Goal: Information Seeking & Learning: Understand process/instructions

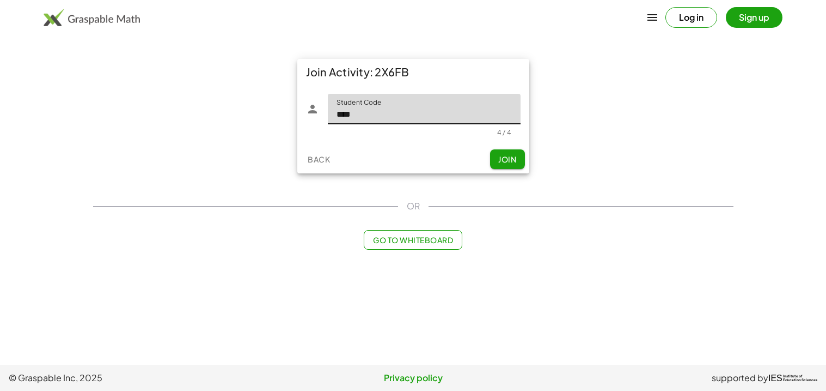
type input "****"
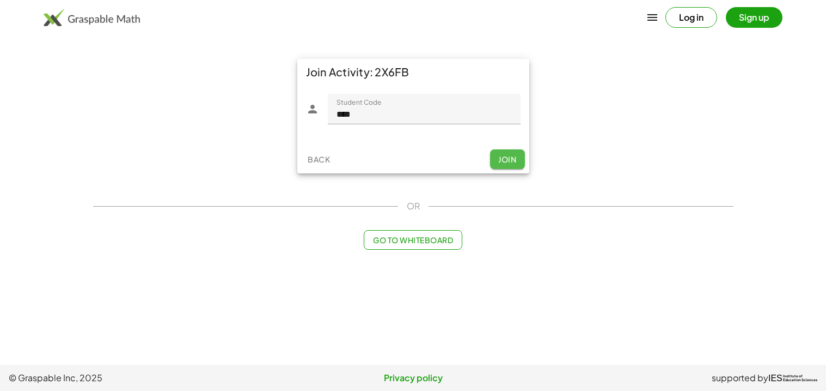
click at [492, 150] on button "Join" at bounding box center [507, 159] width 35 height 20
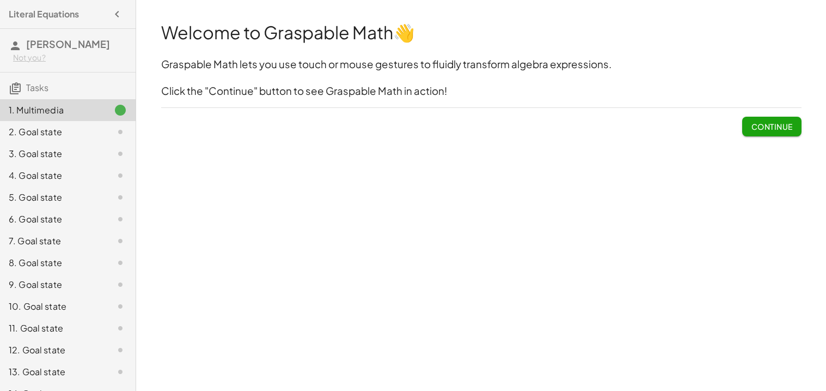
click at [782, 118] on button "Continue" at bounding box center [771, 127] width 59 height 20
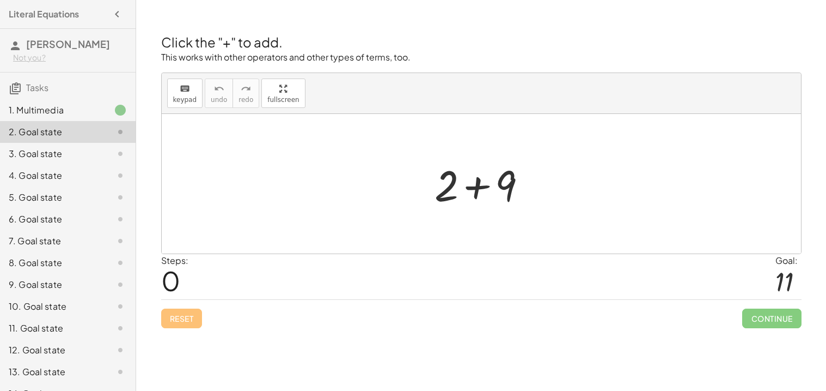
click at [494, 187] on div at bounding box center [485, 184] width 113 height 56
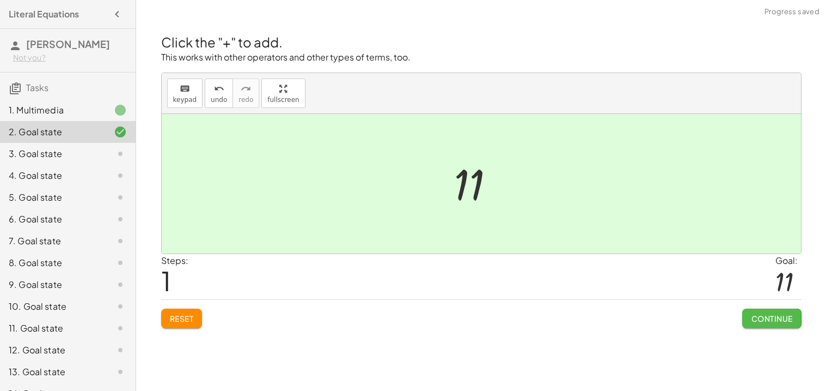
click at [753, 319] on span "Continue" at bounding box center [771, 318] width 41 height 10
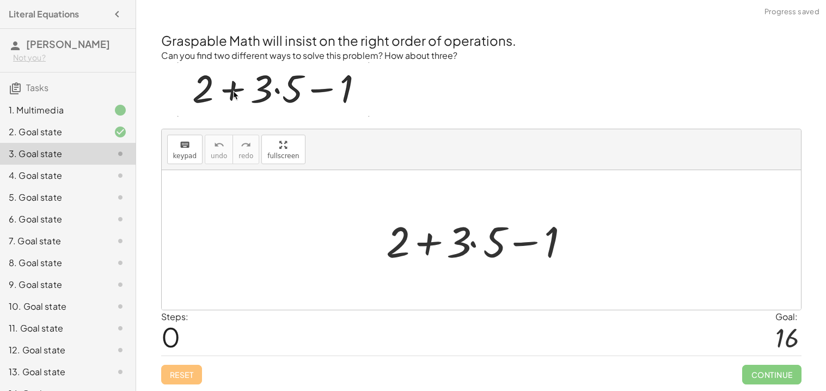
click at [514, 228] on div at bounding box center [486, 240] width 210 height 56
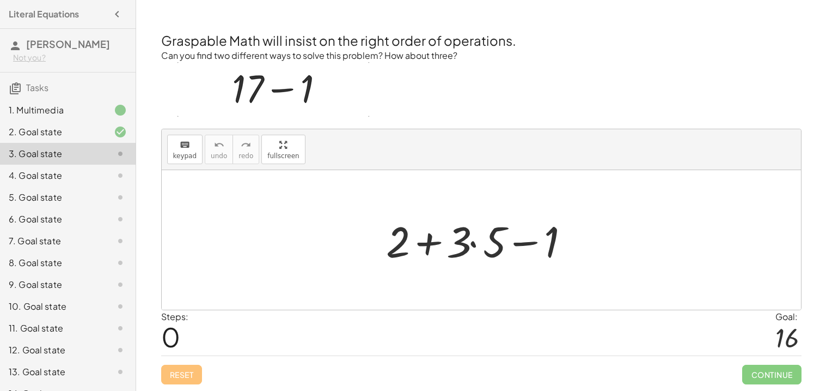
click at [426, 244] on div at bounding box center [486, 240] width 210 height 56
click at [531, 244] on div at bounding box center [486, 240] width 210 height 56
click at [405, 237] on div at bounding box center [486, 240] width 210 height 56
click at [422, 243] on div at bounding box center [486, 240] width 210 height 56
click at [468, 248] on div at bounding box center [486, 240] width 210 height 56
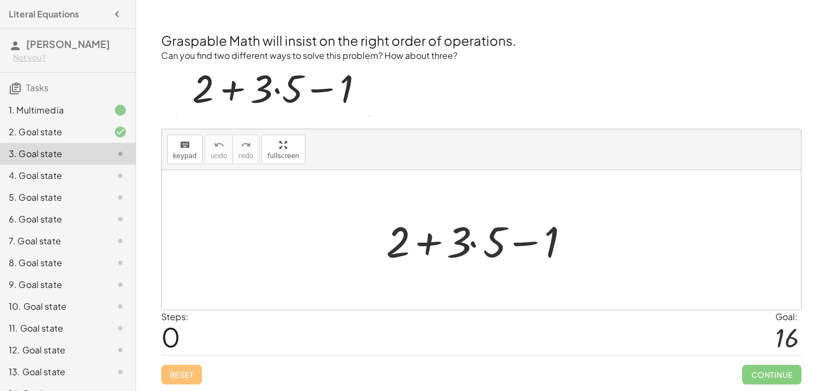
click at [436, 243] on div at bounding box center [486, 240] width 210 height 56
click at [527, 243] on div at bounding box center [486, 240] width 210 height 56
click at [474, 244] on div at bounding box center [486, 240] width 210 height 56
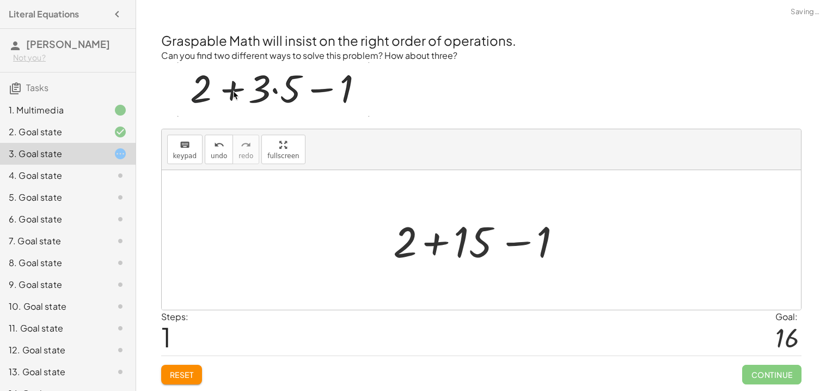
click at [434, 242] on div at bounding box center [486, 240] width 196 height 56
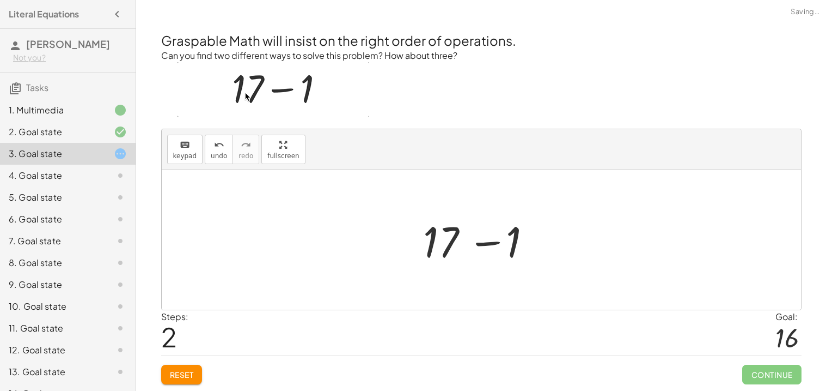
click at [490, 246] on div at bounding box center [485, 240] width 135 height 56
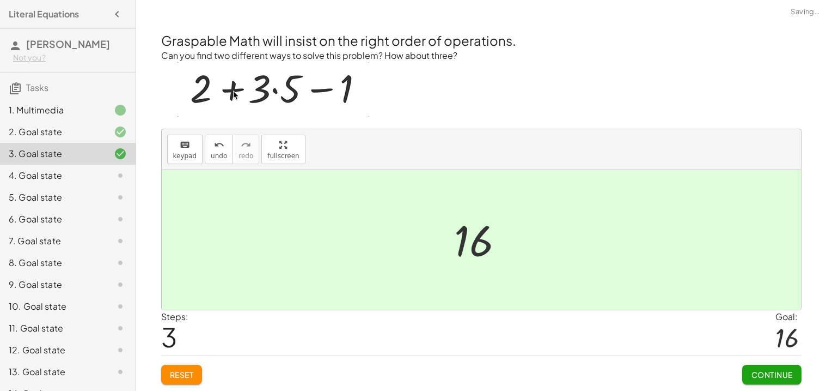
click at [762, 376] on span "Continue" at bounding box center [771, 374] width 41 height 10
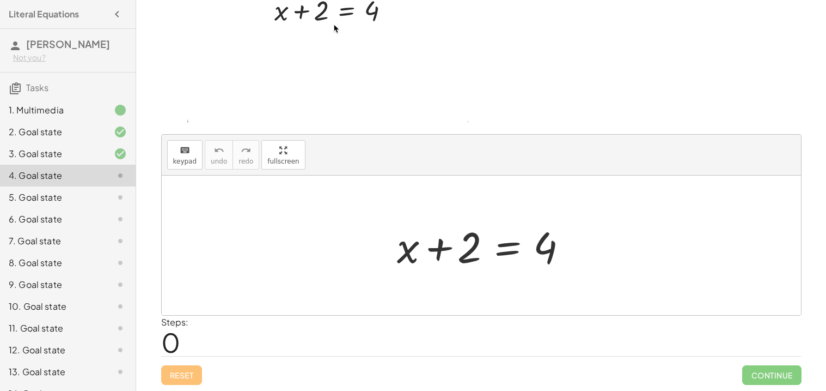
scroll to position [73, 0]
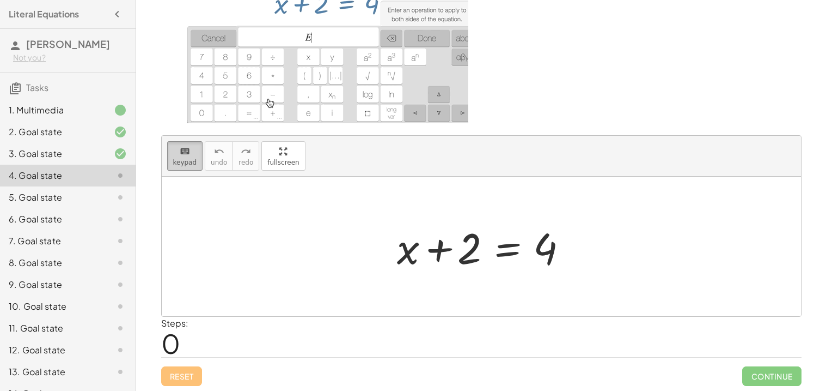
click at [186, 160] on span "keypad" at bounding box center [185, 163] width 24 height 8
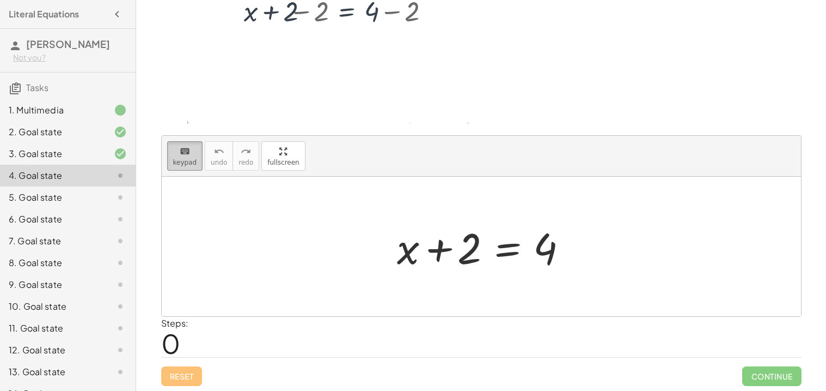
click at [187, 149] on icon "keyboard" at bounding box center [185, 151] width 10 height 13
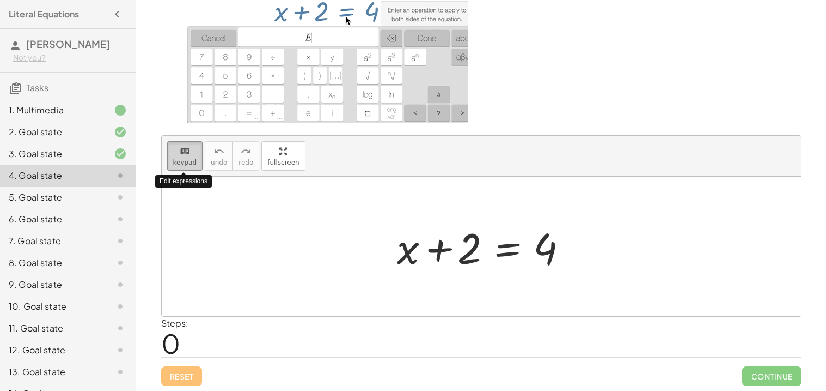
click at [188, 149] on icon "keyboard" at bounding box center [185, 151] width 10 height 13
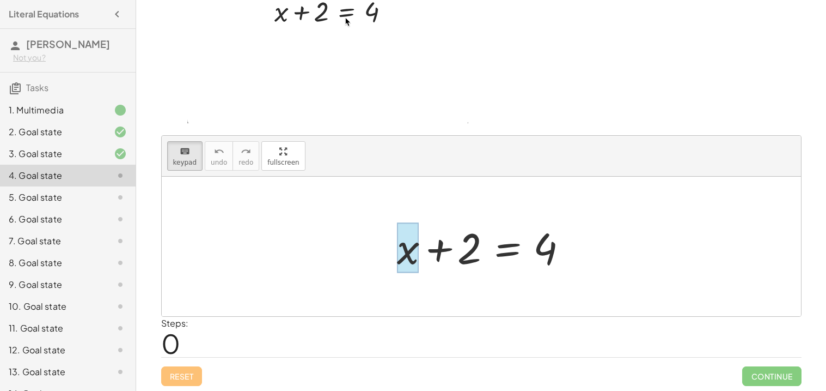
click at [405, 254] on div at bounding box center [408, 247] width 22 height 51
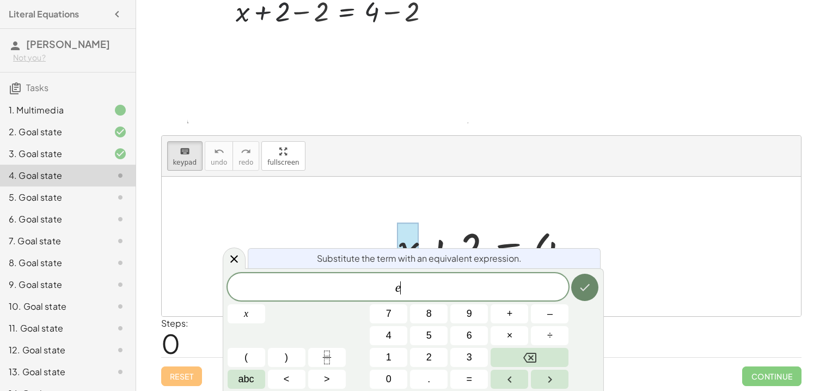
click at [581, 285] on icon "Done" at bounding box center [585, 287] width 13 height 13
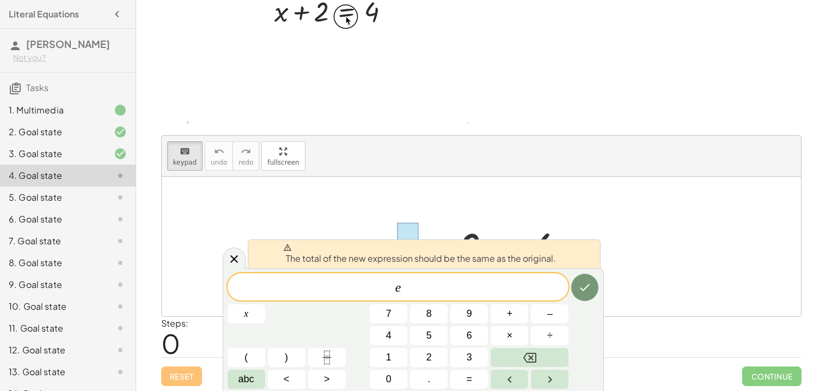
click at [507, 285] on span "e ​" at bounding box center [399, 287] width 342 height 15
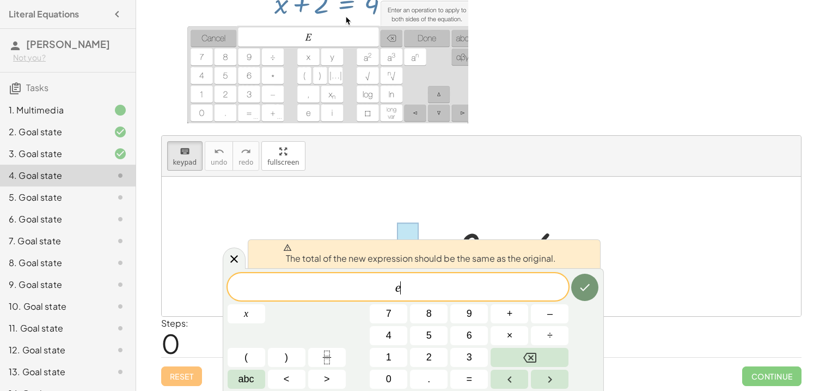
click at [495, 188] on div at bounding box center [482, 245] width 640 height 139
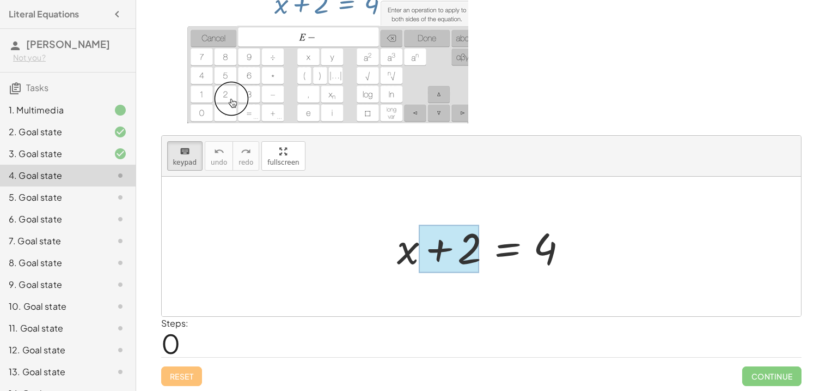
click at [439, 251] on div at bounding box center [448, 248] width 61 height 48
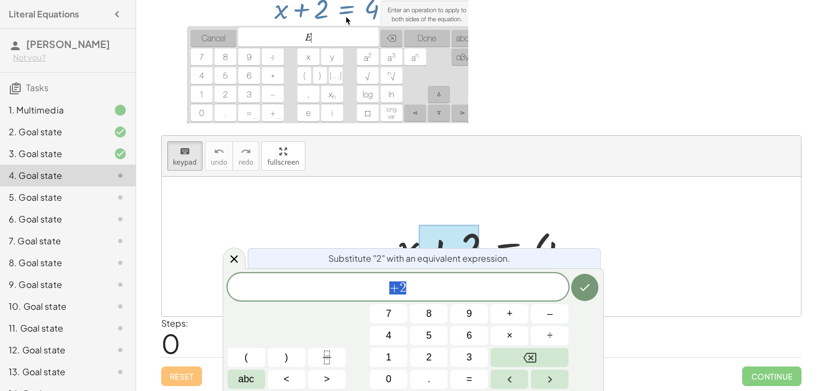
click at [528, 228] on div at bounding box center [486, 246] width 188 height 56
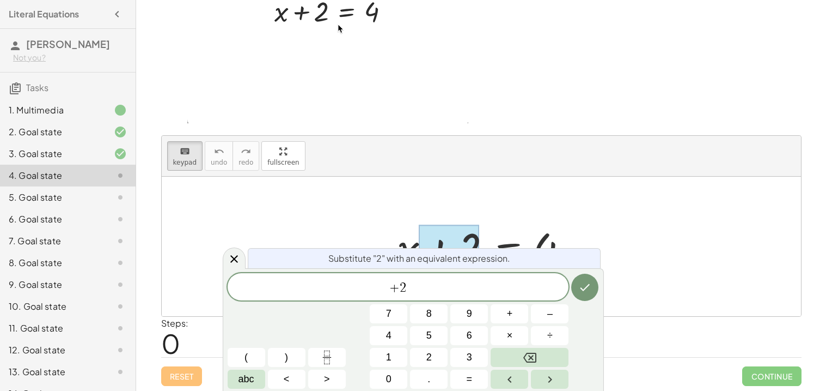
click at [426, 285] on span "+ 2" at bounding box center [399, 287] width 342 height 15
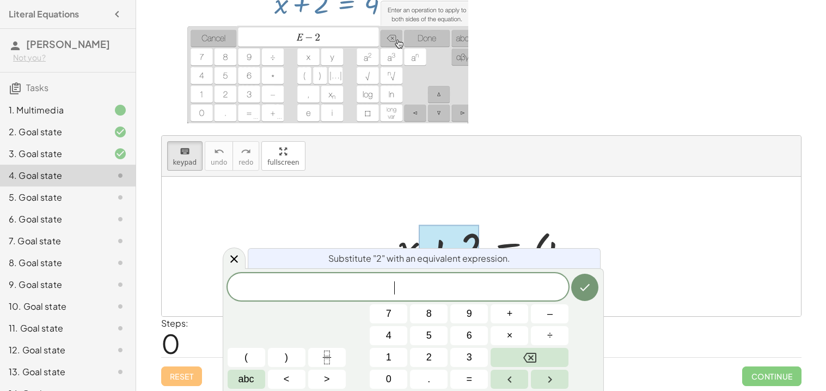
click at [417, 205] on div at bounding box center [482, 245] width 640 height 139
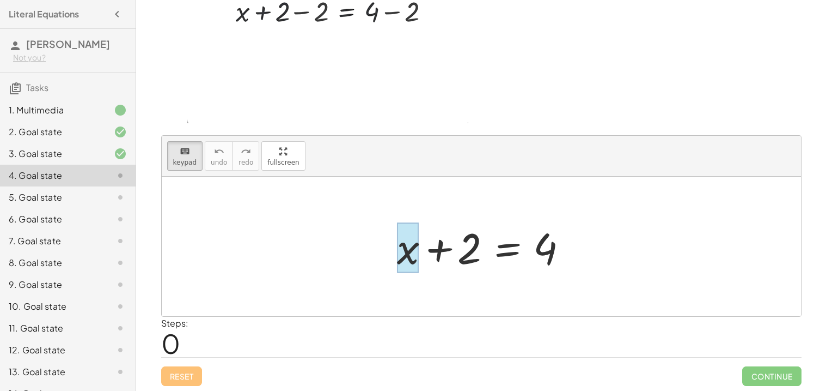
click at [412, 242] on div at bounding box center [408, 247] width 22 height 51
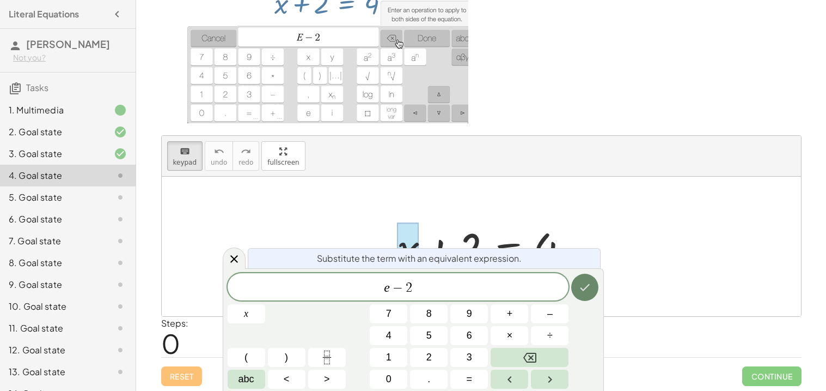
click at [592, 284] on button "Done" at bounding box center [584, 286] width 27 height 27
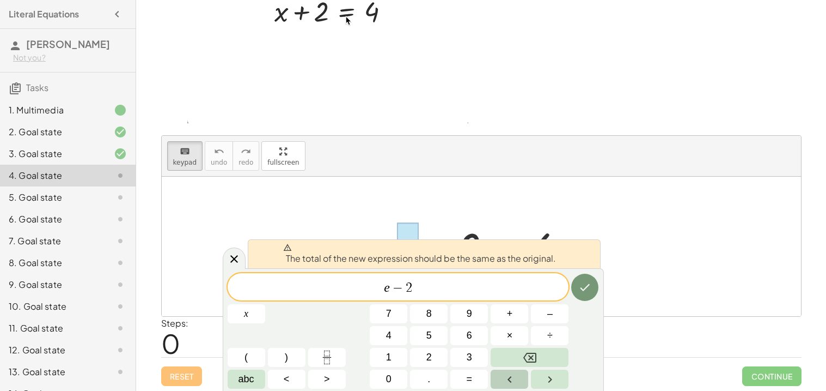
scroll to position [74, 0]
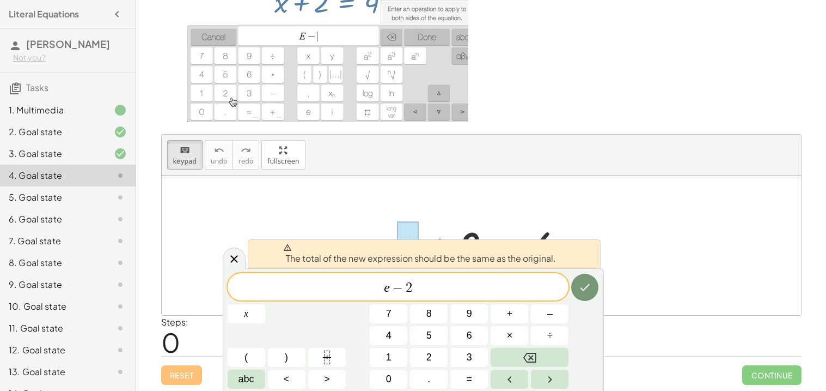
click at [373, 151] on div "keyboard keypad undo [PERSON_NAME] redo fullscreen" at bounding box center [482, 155] width 640 height 41
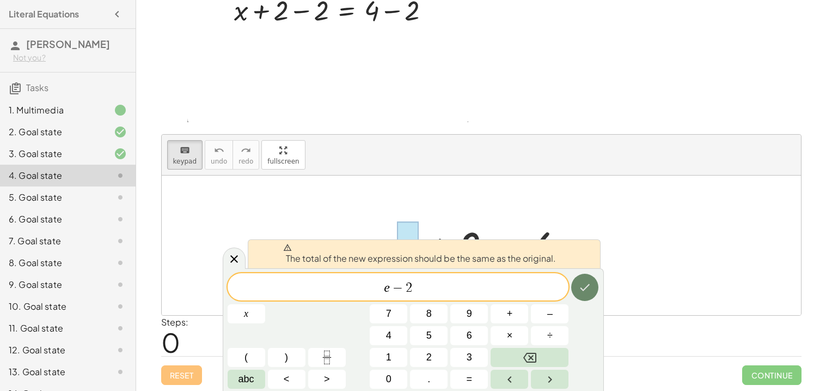
click at [585, 288] on icon "Done" at bounding box center [585, 287] width 13 height 13
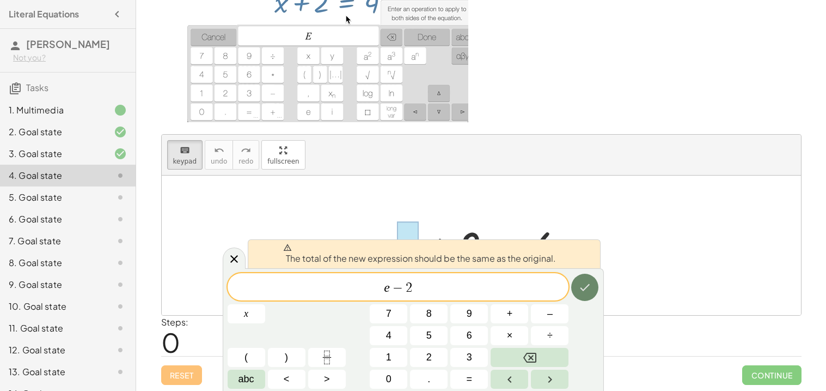
click at [585, 288] on icon "Done" at bounding box center [585, 287] width 13 height 13
click at [519, 255] on span "The total of the new expression should be the same as the original." at bounding box center [419, 254] width 273 height 22
click at [427, 284] on span "e − 2 ​" at bounding box center [399, 287] width 342 height 15
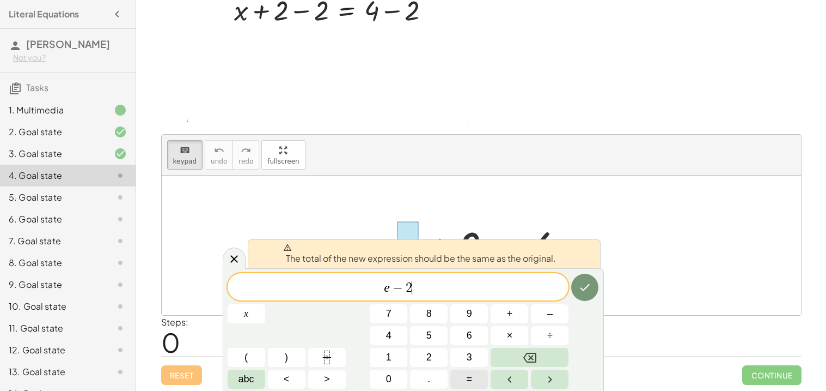
click at [472, 378] on button "=" at bounding box center [470, 378] width 38 height 19
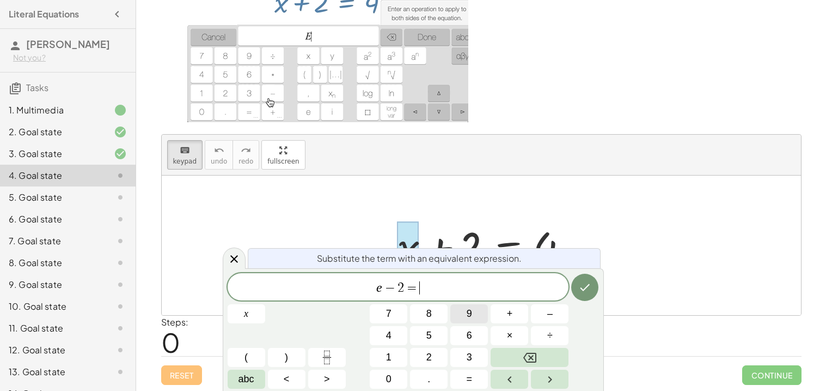
click at [459, 320] on button "9" at bounding box center [470, 313] width 38 height 19
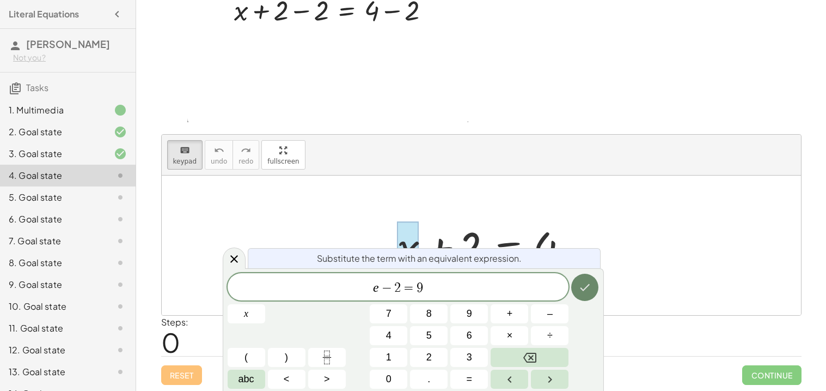
click at [588, 287] on icon "Done" at bounding box center [585, 287] width 13 height 13
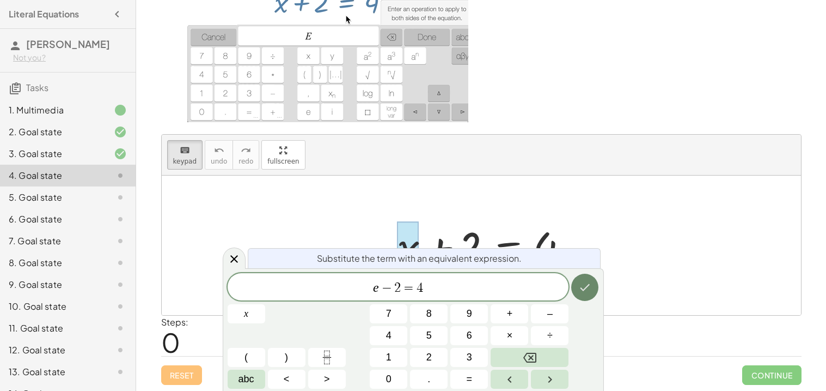
click at [581, 289] on icon "Done" at bounding box center [586, 287] width 10 height 7
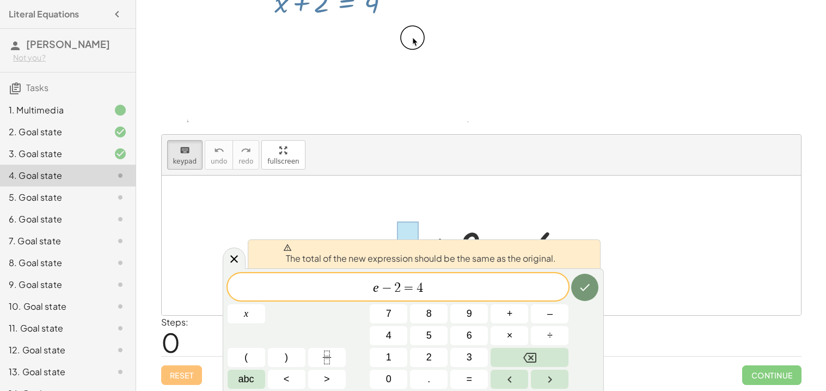
click at [558, 188] on div at bounding box center [482, 244] width 640 height 139
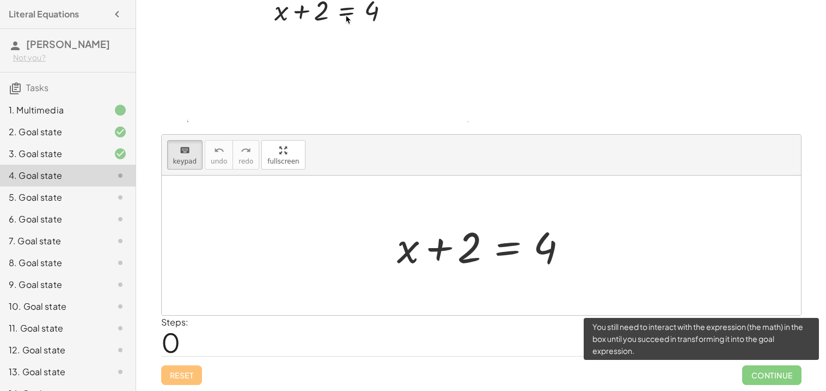
click at [774, 368] on span "Continue" at bounding box center [771, 375] width 59 height 20
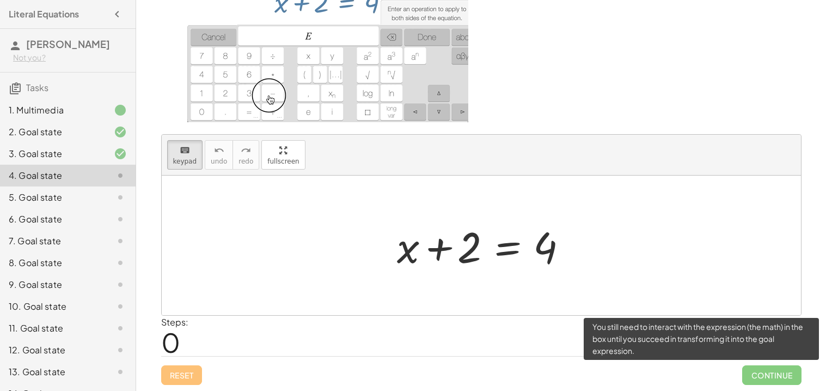
click at [766, 374] on span "Continue" at bounding box center [771, 375] width 59 height 20
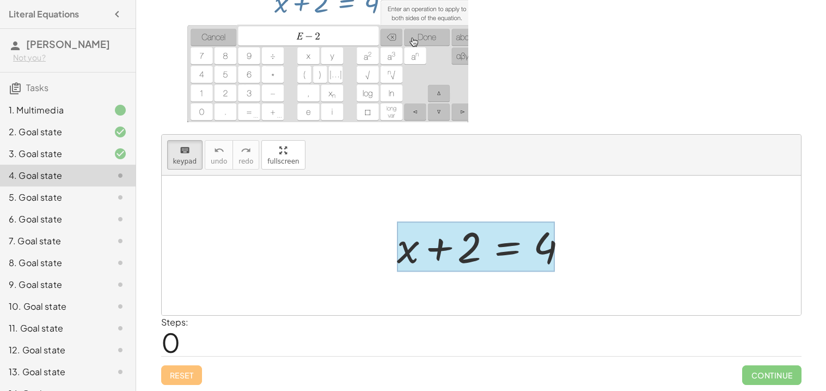
click at [510, 263] on div at bounding box center [476, 246] width 158 height 51
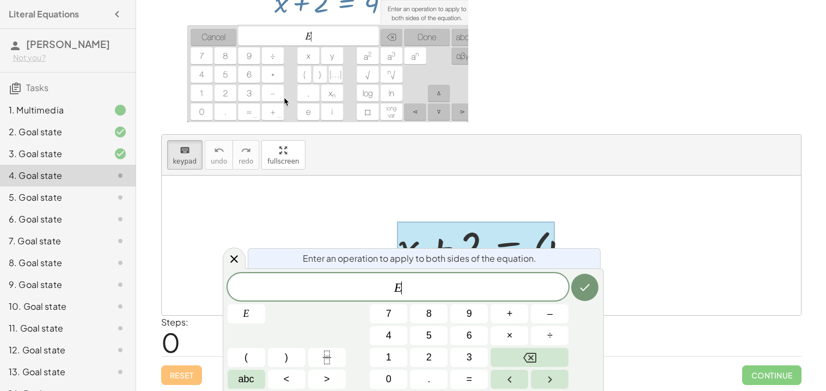
click at [510, 263] on span "Enter an operation to apply to both sides of the equation." at bounding box center [420, 258] width 234 height 13
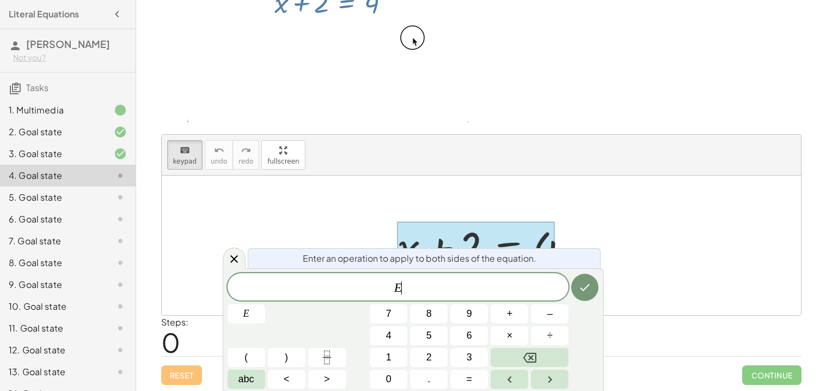
click at [577, 268] on div "Enter an operation to apply to both sides of the equation. E ​ E 7 8 9 + – 4 5 …" at bounding box center [413, 329] width 381 height 123
click at [585, 282] on icon "Done" at bounding box center [585, 287] width 13 height 13
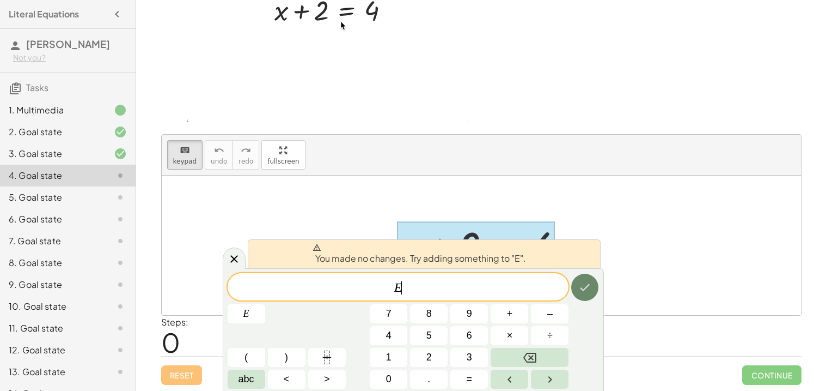
click at [587, 289] on icon "Done" at bounding box center [585, 287] width 13 height 13
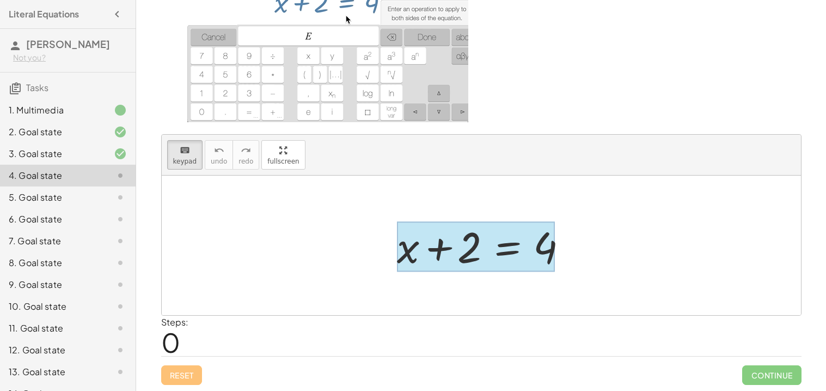
click at [484, 261] on div at bounding box center [476, 246] width 158 height 51
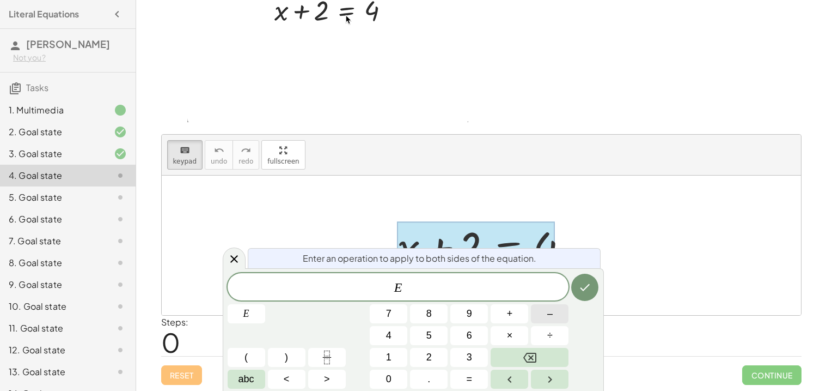
click at [551, 322] on button "–" at bounding box center [550, 313] width 38 height 19
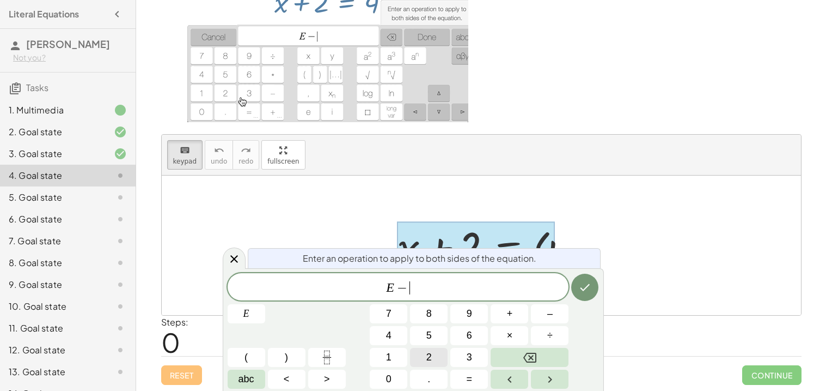
click at [418, 361] on button "2" at bounding box center [429, 357] width 38 height 19
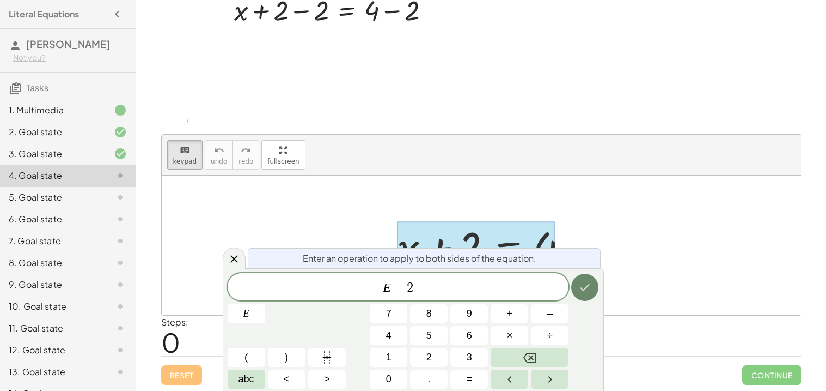
click at [586, 297] on button "Done" at bounding box center [584, 286] width 27 height 27
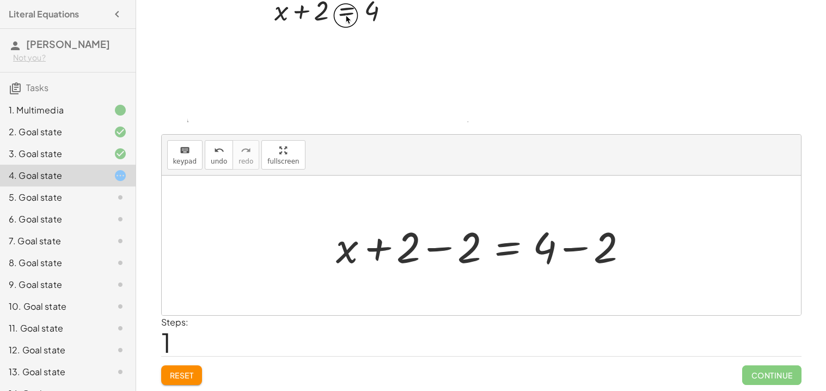
click at [463, 241] on div at bounding box center [486, 245] width 310 height 56
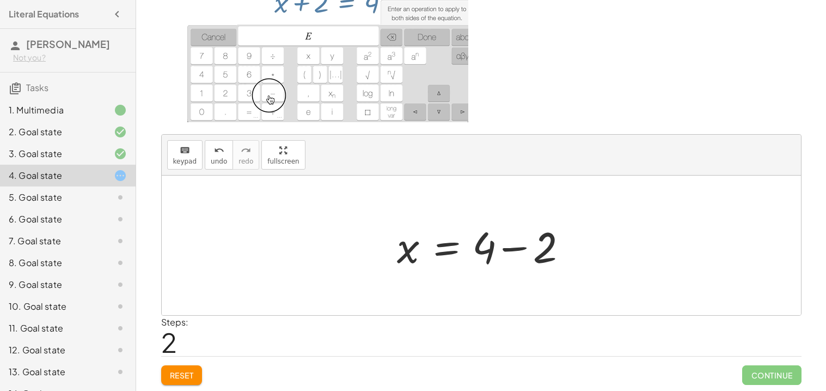
click at [494, 252] on div at bounding box center [486, 245] width 188 height 56
click at [514, 247] on div at bounding box center [486, 245] width 188 height 56
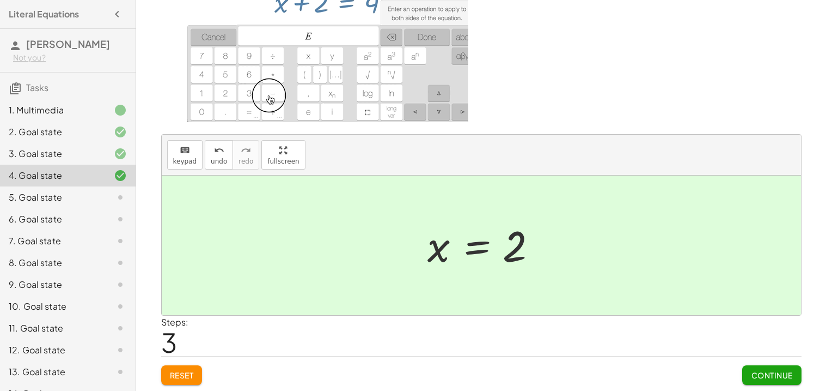
click at [780, 380] on button "Continue" at bounding box center [771, 375] width 59 height 20
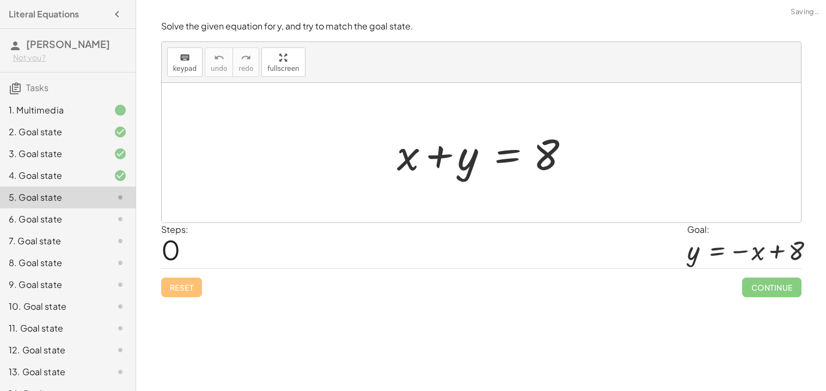
scroll to position [0, 0]
click at [470, 169] on div at bounding box center [486, 153] width 188 height 56
click at [443, 154] on div at bounding box center [486, 153] width 188 height 56
drag, startPoint x: 431, startPoint y: 160, endPoint x: 513, endPoint y: 159, distance: 81.7
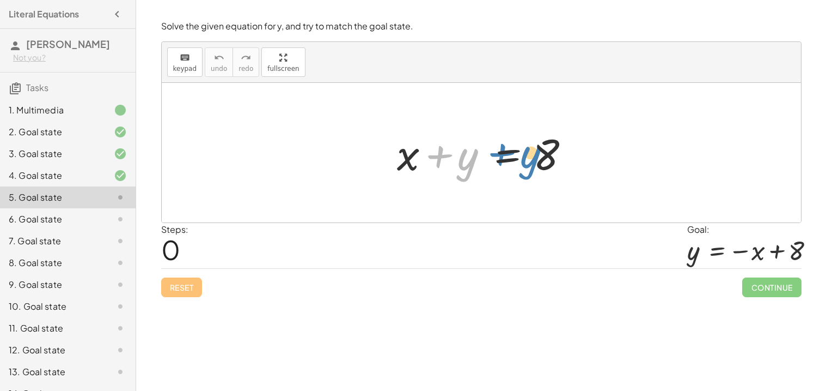
click at [513, 159] on div at bounding box center [486, 153] width 188 height 56
drag, startPoint x: 406, startPoint y: 155, endPoint x: 495, endPoint y: 151, distance: 89.4
click at [495, 151] on div at bounding box center [486, 153] width 188 height 56
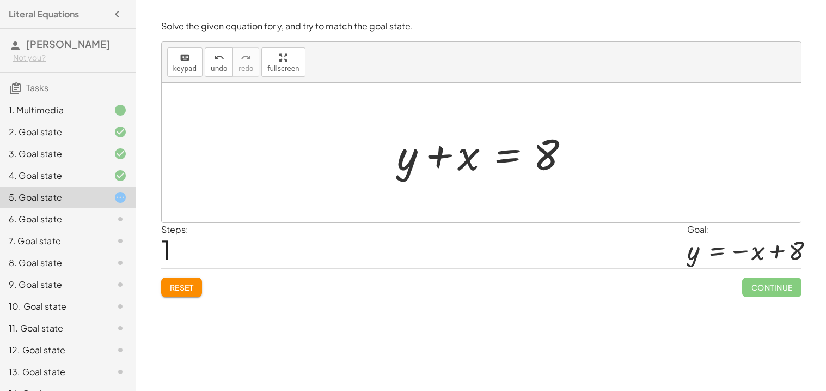
click at [424, 153] on div at bounding box center [486, 153] width 188 height 56
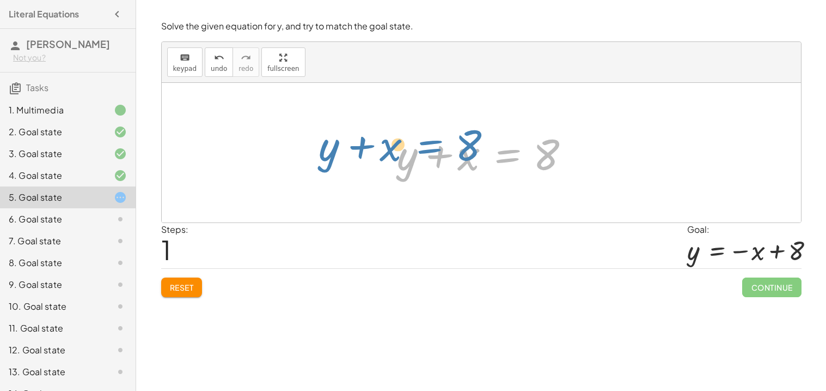
drag, startPoint x: 509, startPoint y: 153, endPoint x: 431, endPoint y: 144, distance: 78.9
click at [431, 144] on div at bounding box center [486, 153] width 188 height 56
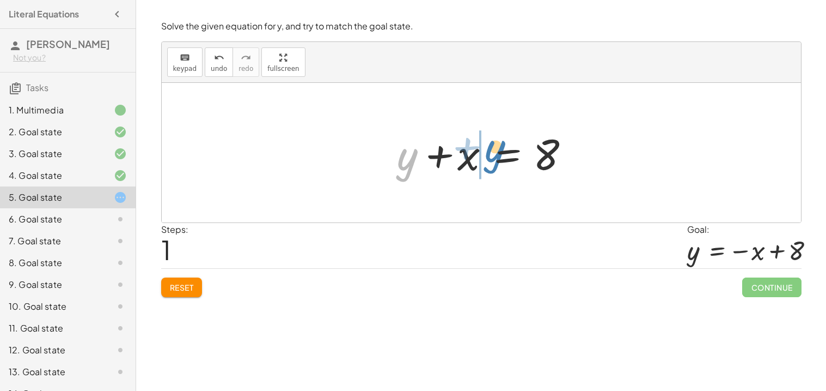
drag, startPoint x: 407, startPoint y: 158, endPoint x: 496, endPoint y: 150, distance: 89.2
click at [496, 150] on div at bounding box center [486, 153] width 188 height 56
drag, startPoint x: 474, startPoint y: 159, endPoint x: 472, endPoint y: 166, distance: 6.9
click at [472, 166] on div at bounding box center [486, 153] width 188 height 56
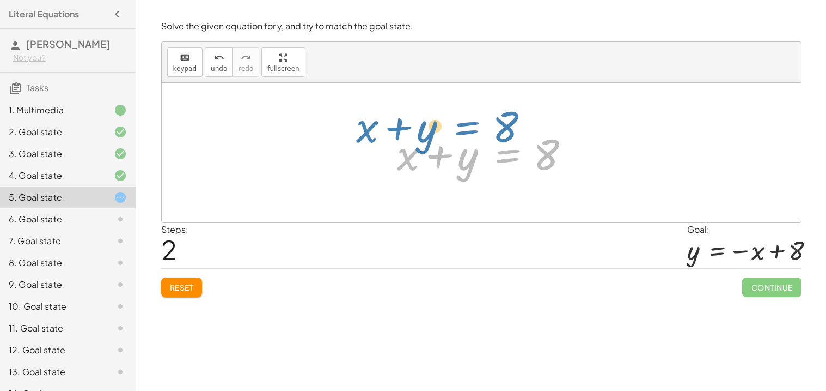
drag, startPoint x: 512, startPoint y: 161, endPoint x: 473, endPoint y: 137, distance: 45.2
click at [473, 137] on div at bounding box center [486, 153] width 188 height 56
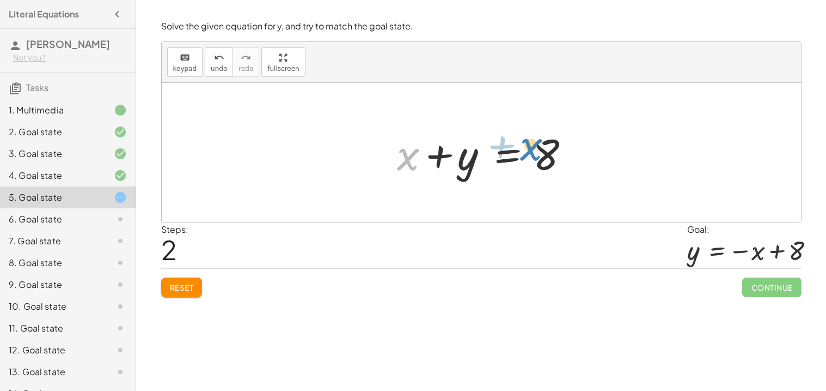
drag, startPoint x: 406, startPoint y: 157, endPoint x: 527, endPoint y: 148, distance: 121.3
click at [527, 148] on div at bounding box center [486, 153] width 188 height 56
drag, startPoint x: 411, startPoint y: 157, endPoint x: 586, endPoint y: 172, distance: 175.5
click at [586, 172] on div "+ x + y = 8 + y + x = 8 + x + x + y = 8" at bounding box center [482, 152] width 640 height 139
click at [479, 157] on div at bounding box center [486, 153] width 188 height 56
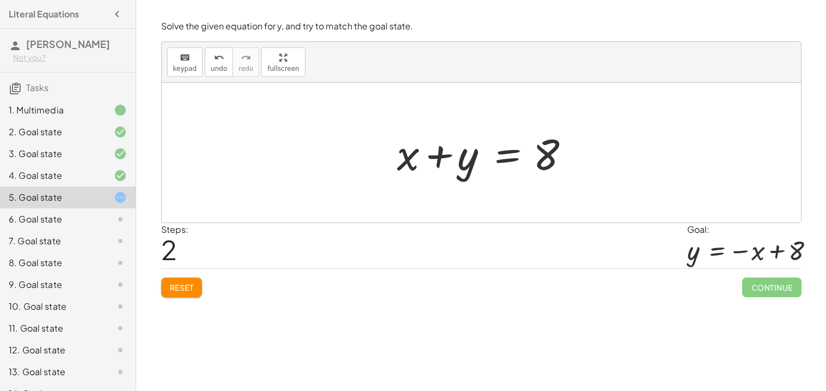
click at [502, 162] on div at bounding box center [486, 153] width 188 height 56
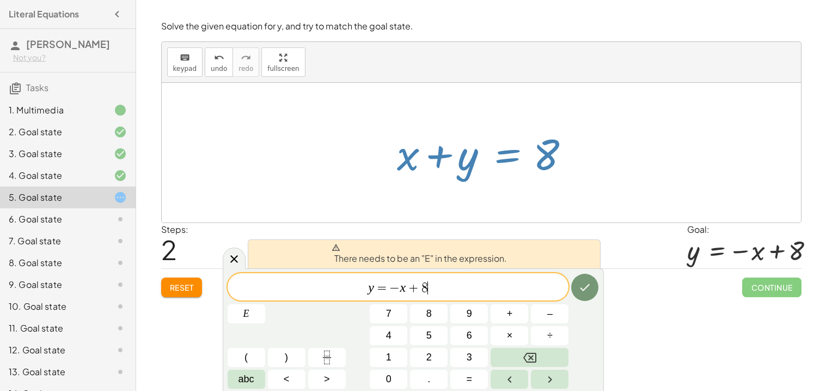
click at [329, 278] on div "y = − x + 8 ​" at bounding box center [399, 286] width 342 height 27
click at [381, 289] on span "=" at bounding box center [382, 287] width 16 height 13
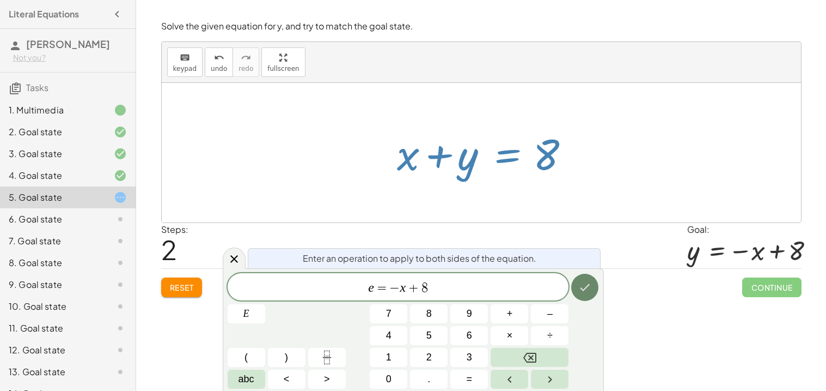
click at [589, 284] on icon "Done" at bounding box center [586, 287] width 10 height 7
click at [249, 312] on span "E" at bounding box center [247, 313] width 6 height 15
click at [588, 282] on icon "Done" at bounding box center [585, 287] width 13 height 13
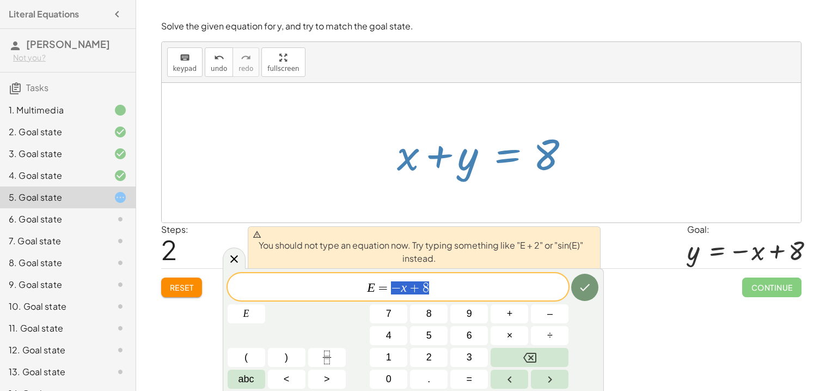
drag, startPoint x: 436, startPoint y: 287, endPoint x: 388, endPoint y: 287, distance: 47.9
click at [388, 287] on span "E = − x + 8" at bounding box center [399, 287] width 342 height 15
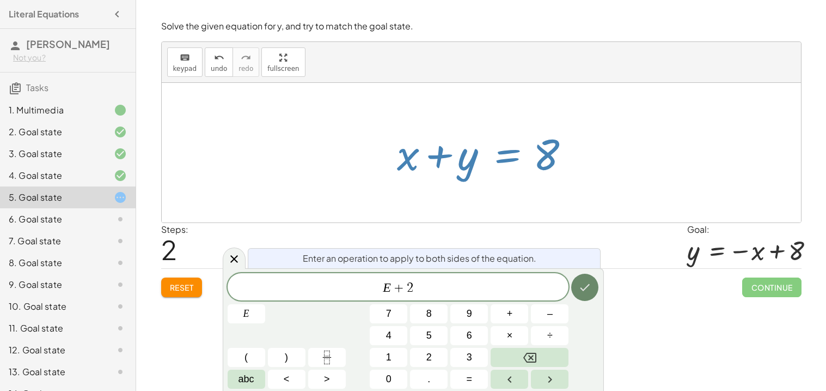
click at [592, 295] on button "Done" at bounding box center [584, 286] width 27 height 27
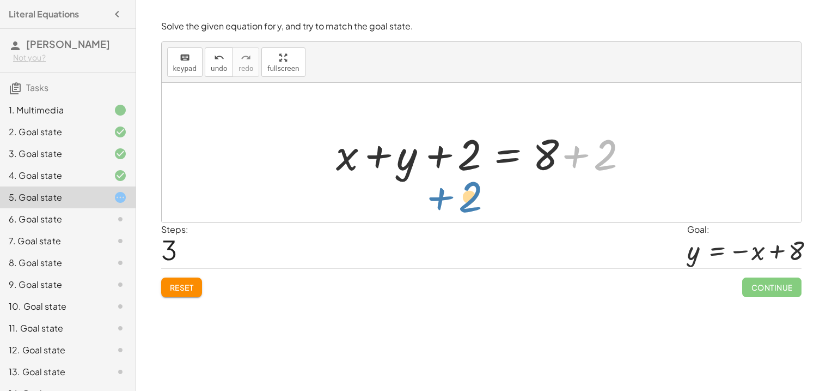
drag, startPoint x: 594, startPoint y: 154, endPoint x: 459, endPoint y: 193, distance: 140.8
click at [459, 193] on div "+ x + y = 8 + y + x = 8 + x + y = 8 + 2 + x + y = 8 + 2 + + 2" at bounding box center [482, 152] width 640 height 139
click at [400, 157] on div at bounding box center [486, 153] width 310 height 56
click at [439, 157] on div at bounding box center [486, 153] width 310 height 56
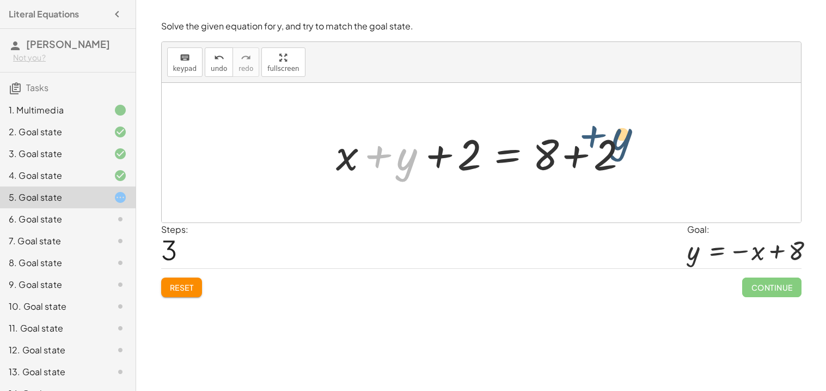
drag, startPoint x: 372, startPoint y: 154, endPoint x: 588, endPoint y: 133, distance: 216.7
click at [588, 133] on div at bounding box center [486, 153] width 310 height 56
click at [551, 167] on div at bounding box center [486, 153] width 310 height 56
click at [559, 166] on div at bounding box center [486, 153] width 310 height 56
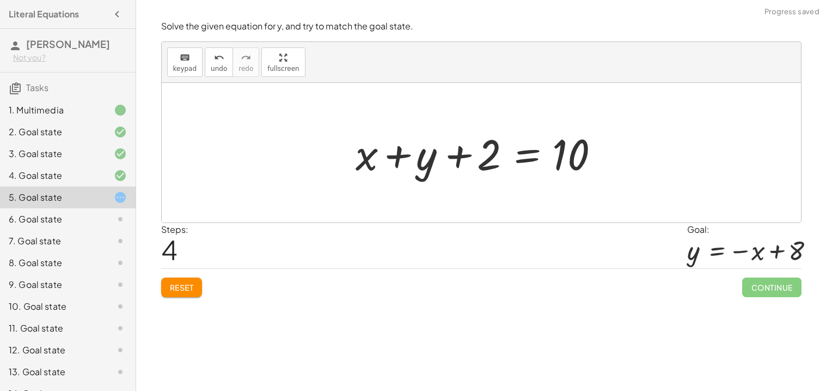
click at [459, 156] on div at bounding box center [485, 153] width 271 height 56
click at [532, 153] on div at bounding box center [485, 153] width 271 height 56
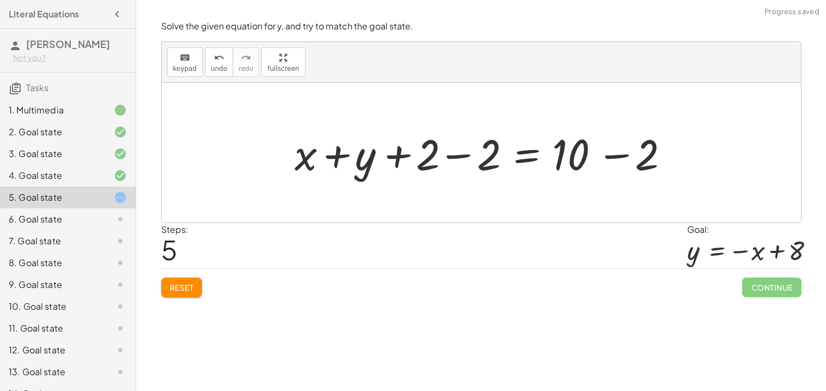
click at [609, 156] on div at bounding box center [485, 153] width 393 height 56
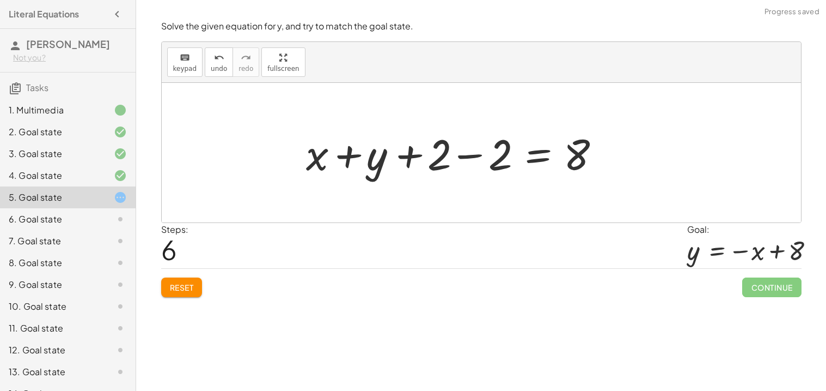
click at [463, 154] on div at bounding box center [456, 153] width 310 height 56
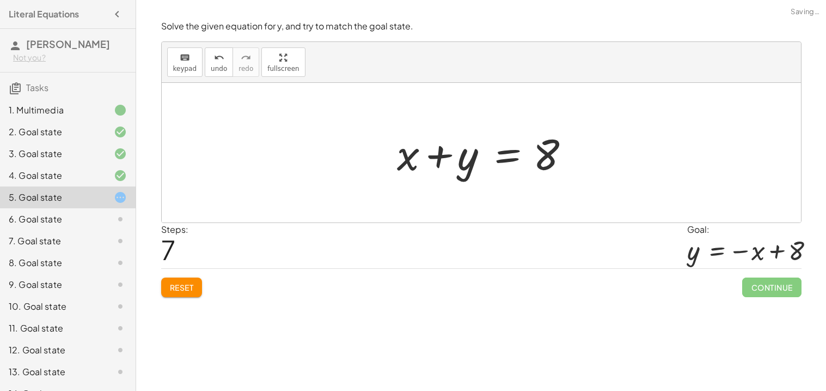
click at [436, 156] on div at bounding box center [486, 153] width 188 height 56
click at [526, 215] on div at bounding box center [482, 152] width 640 height 139
click at [441, 159] on div at bounding box center [486, 153] width 188 height 56
click at [459, 188] on div at bounding box center [482, 152] width 640 height 139
click at [187, 70] on span "keypad" at bounding box center [185, 69] width 24 height 8
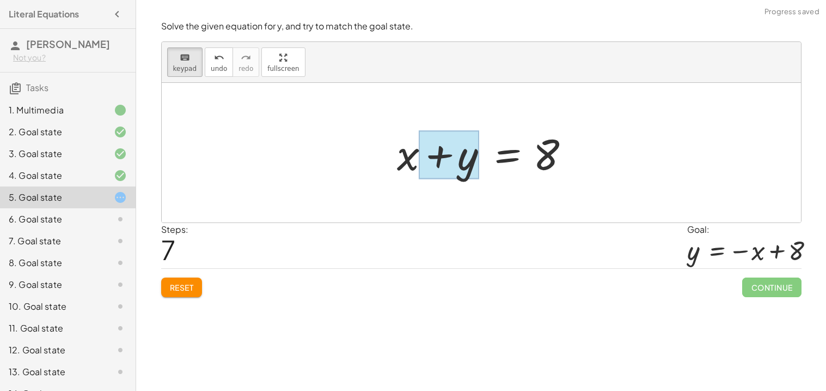
click at [438, 155] on div at bounding box center [448, 155] width 61 height 48
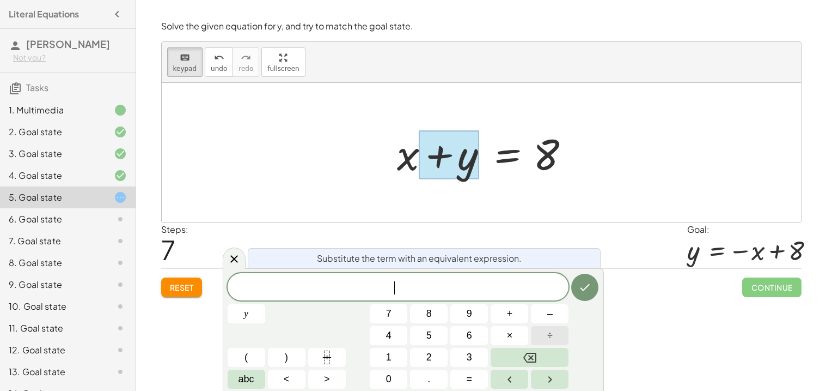
click at [559, 338] on button "÷" at bounding box center [550, 335] width 38 height 19
click at [385, 291] on span "​ ÷" at bounding box center [399, 287] width 342 height 15
click at [246, 312] on span "y" at bounding box center [246, 313] width 4 height 15
click at [415, 289] on span "y ​ ÷" at bounding box center [399, 287] width 342 height 15
click at [407, 172] on div at bounding box center [486, 153] width 188 height 56
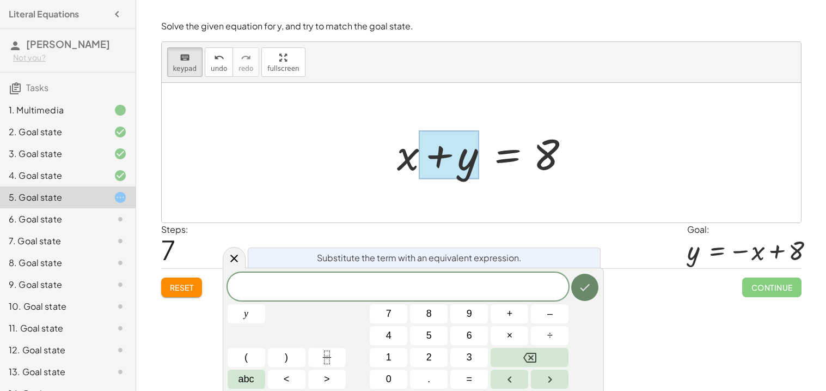
click at [590, 289] on icon "Done" at bounding box center [585, 287] width 13 height 13
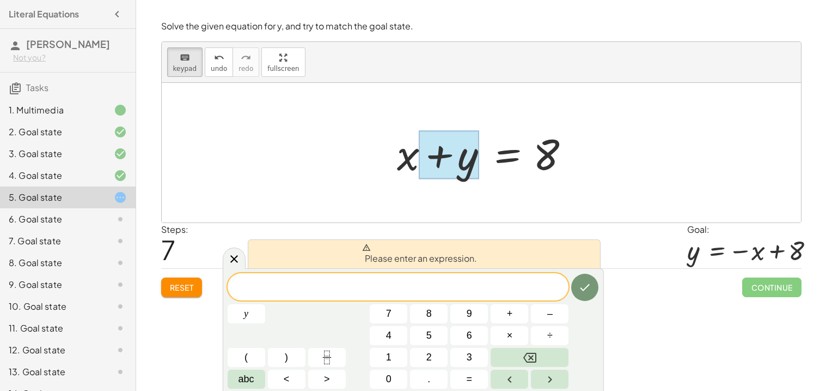
click at [416, 191] on div at bounding box center [482, 152] width 640 height 139
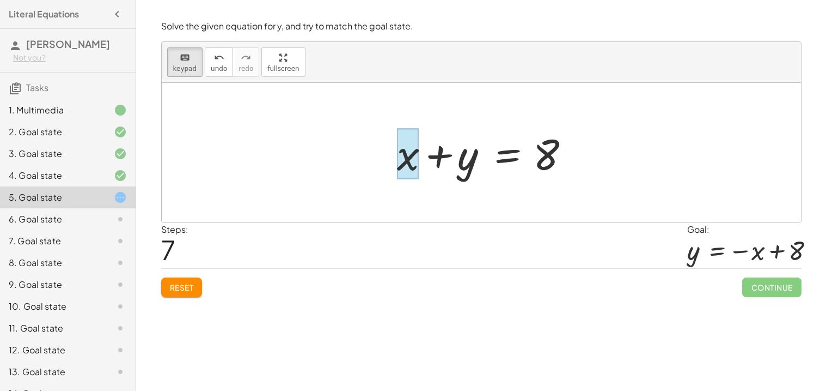
click at [410, 157] on div at bounding box center [408, 154] width 22 height 51
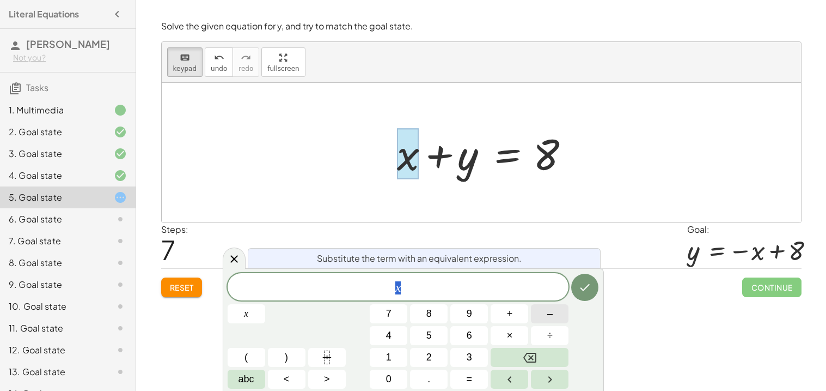
click at [540, 314] on button "–" at bounding box center [550, 313] width 38 height 19
click at [238, 313] on button "x" at bounding box center [247, 313] width 38 height 19
click at [595, 284] on button "Done" at bounding box center [584, 286] width 27 height 27
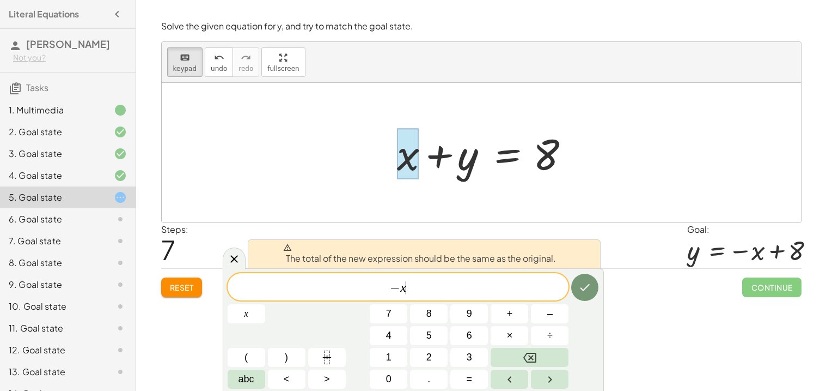
click at [518, 287] on span "− x ​" at bounding box center [399, 287] width 342 height 15
click at [395, 284] on span "−" at bounding box center [395, 287] width 10 height 13
click at [399, 284] on span "​ − x" at bounding box center [399, 287] width 342 height 15
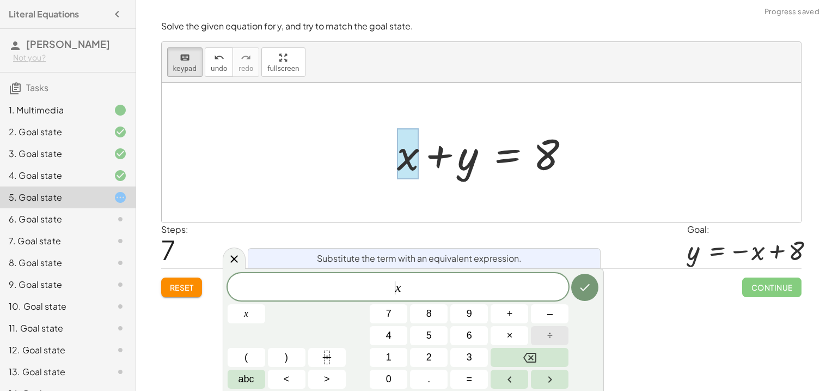
click at [540, 326] on button "÷" at bounding box center [550, 335] width 38 height 19
click at [587, 282] on icon "Done" at bounding box center [585, 287] width 13 height 13
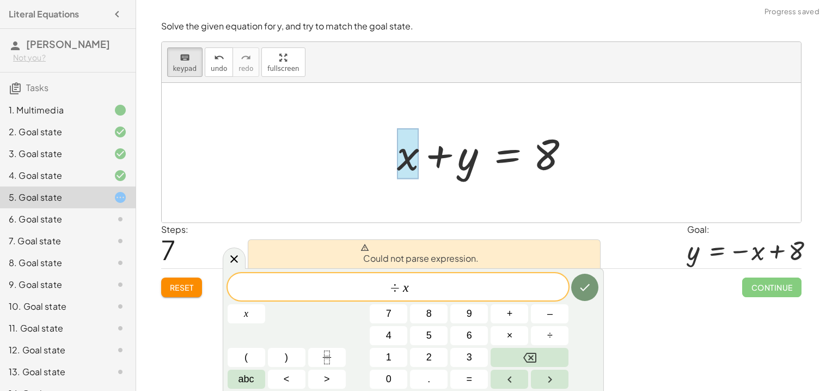
click at [489, 278] on div "÷ ​ x" at bounding box center [399, 286] width 342 height 27
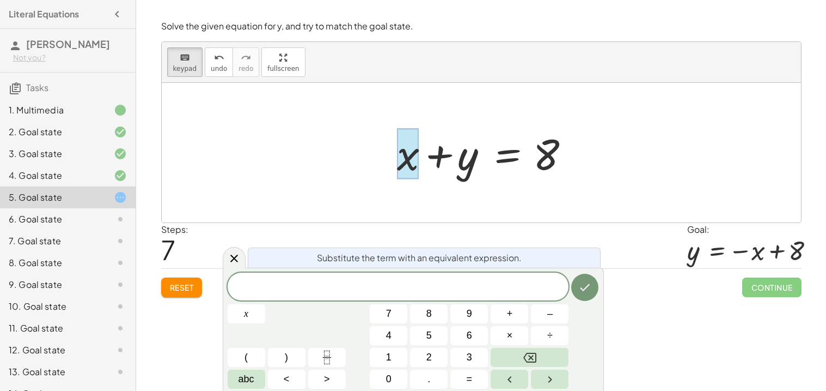
click at [218, 265] on div "Steps: 7 Goal: y = − x + 8" at bounding box center [481, 245] width 641 height 45
click at [234, 260] on icon at bounding box center [234, 258] width 13 height 13
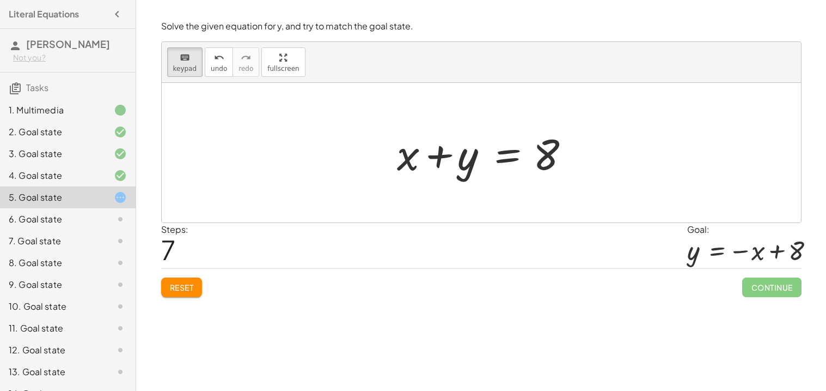
drag, startPoint x: 550, startPoint y: 123, endPoint x: 549, endPoint y: 131, distance: 7.7
drag, startPoint x: 439, startPoint y: 148, endPoint x: 394, endPoint y: 106, distance: 60.9
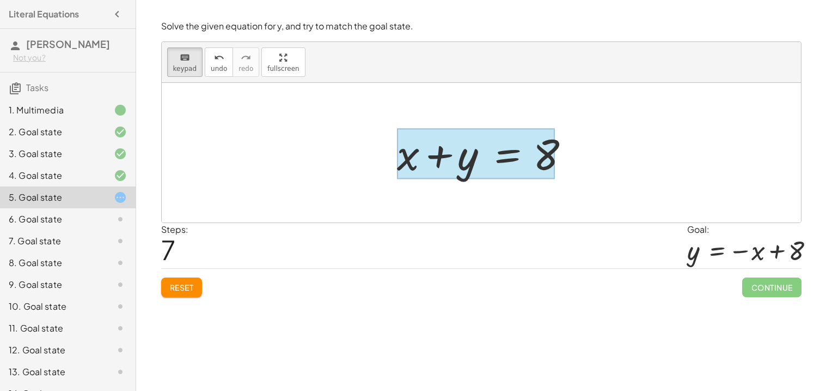
click at [506, 159] on div at bounding box center [476, 154] width 158 height 51
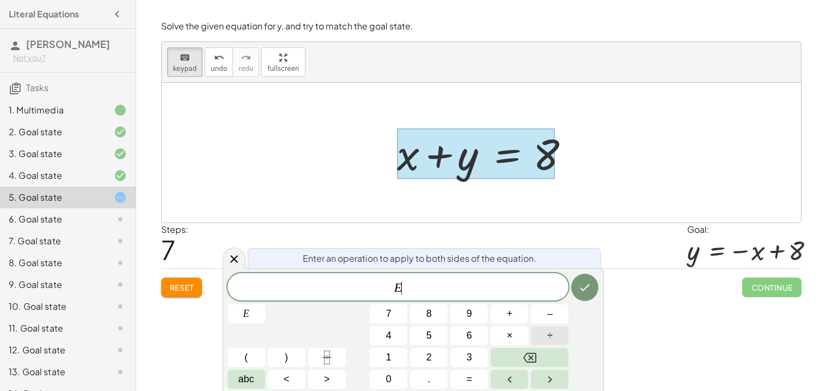
click at [538, 332] on button "÷" at bounding box center [550, 335] width 38 height 19
click at [444, 351] on button "2" at bounding box center [429, 357] width 38 height 19
click at [525, 353] on icon "Backspace" at bounding box center [530, 357] width 13 height 13
click at [580, 284] on icon "Done" at bounding box center [585, 287] width 13 height 13
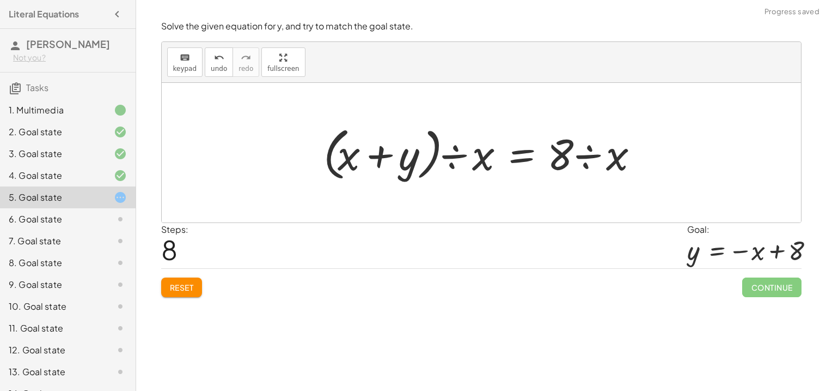
click at [470, 153] on div at bounding box center [485, 152] width 334 height 63
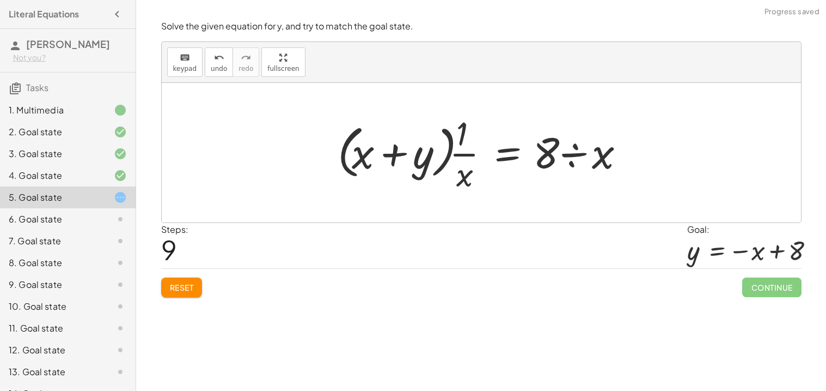
click at [371, 157] on div at bounding box center [485, 153] width 306 height 84
click at [462, 144] on div at bounding box center [485, 153] width 306 height 84
click at [445, 144] on div at bounding box center [485, 153] width 306 height 84
drag, startPoint x: 468, startPoint y: 155, endPoint x: 327, endPoint y: 142, distance: 141.7
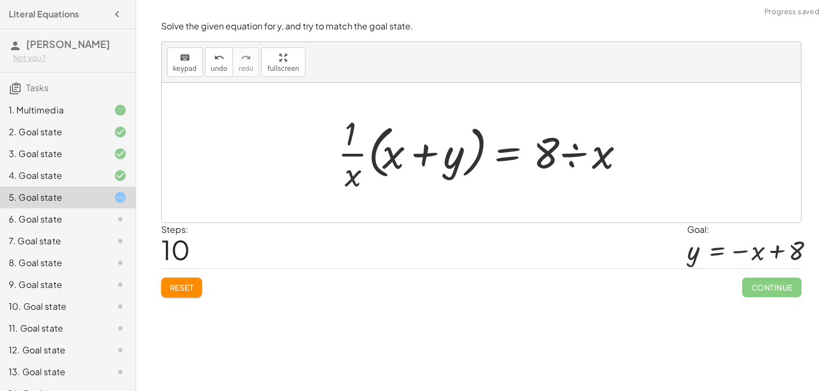
click at [383, 156] on div at bounding box center [485, 153] width 306 height 84
click at [350, 154] on div at bounding box center [485, 153] width 306 height 84
drag, startPoint x: 351, startPoint y: 154, endPoint x: 423, endPoint y: 152, distance: 71.9
click at [423, 152] on div at bounding box center [485, 153] width 306 height 84
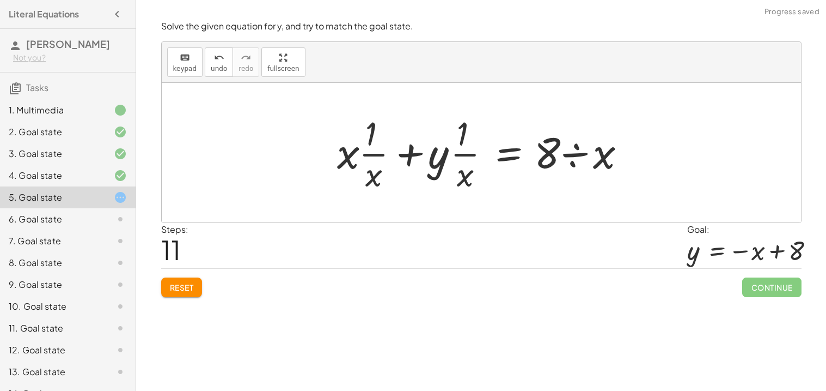
click at [363, 156] on div at bounding box center [486, 153] width 308 height 84
click at [358, 144] on div at bounding box center [486, 153] width 308 height 84
click at [355, 150] on div at bounding box center [486, 153] width 308 height 84
click at [450, 149] on div at bounding box center [486, 153] width 308 height 84
click at [576, 160] on div at bounding box center [486, 153] width 308 height 84
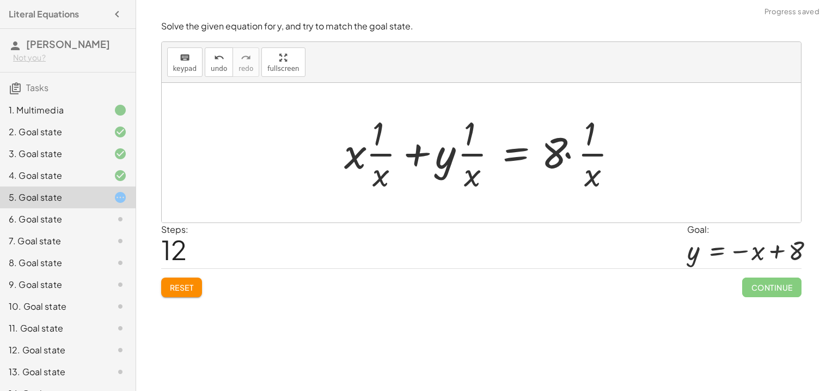
click at [552, 147] on div at bounding box center [486, 153] width 294 height 84
click at [568, 155] on div at bounding box center [486, 153] width 294 height 84
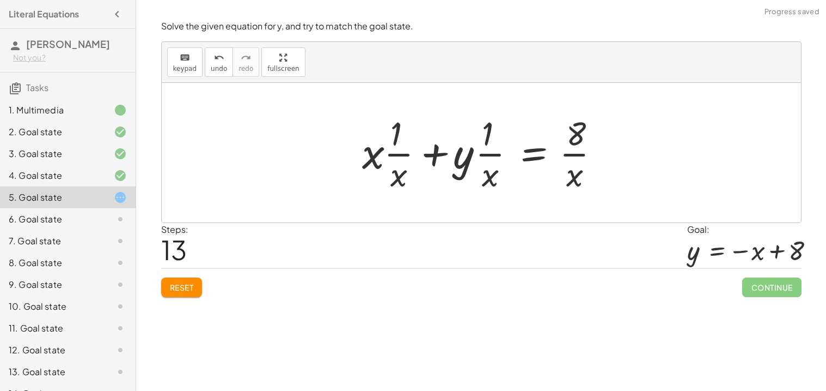
click at [391, 142] on div at bounding box center [486, 153] width 258 height 84
click at [395, 155] on div at bounding box center [486, 153] width 258 height 84
click at [377, 157] on div at bounding box center [486, 153] width 258 height 84
click at [389, 150] on div at bounding box center [486, 153] width 258 height 84
click at [466, 151] on div at bounding box center [486, 153] width 258 height 84
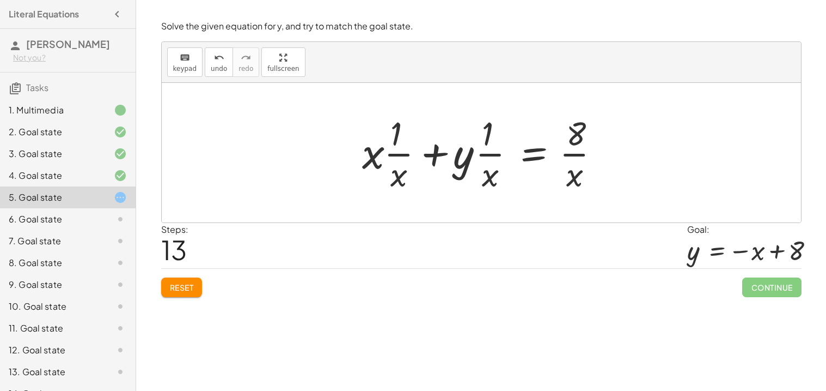
click at [480, 157] on div at bounding box center [486, 153] width 258 height 84
drag, startPoint x: 480, startPoint y: 157, endPoint x: 474, endPoint y: 60, distance: 97.1
click at [474, 60] on div "keyboard keypad undo undo redo redo fullscreen + x + y = 8 + y + x = 8 + x + y …" at bounding box center [482, 132] width 640 height 180
click at [491, 142] on div at bounding box center [486, 153] width 258 height 84
click at [475, 158] on div at bounding box center [486, 153] width 258 height 84
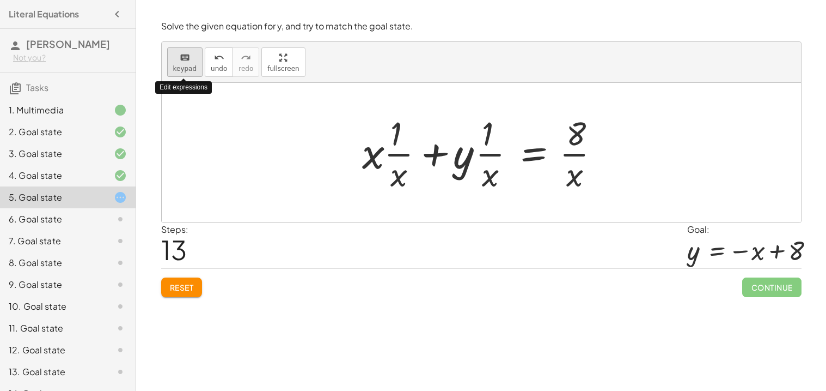
click at [195, 52] on button "keyboard keypad" at bounding box center [185, 61] width 36 height 29
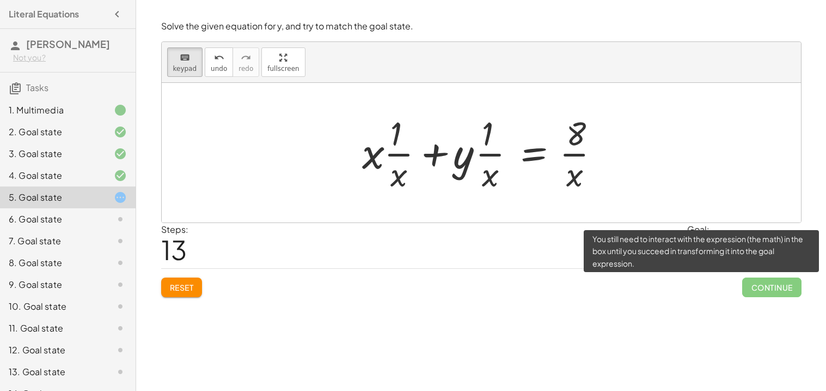
click at [777, 294] on span "Continue" at bounding box center [771, 287] width 59 height 20
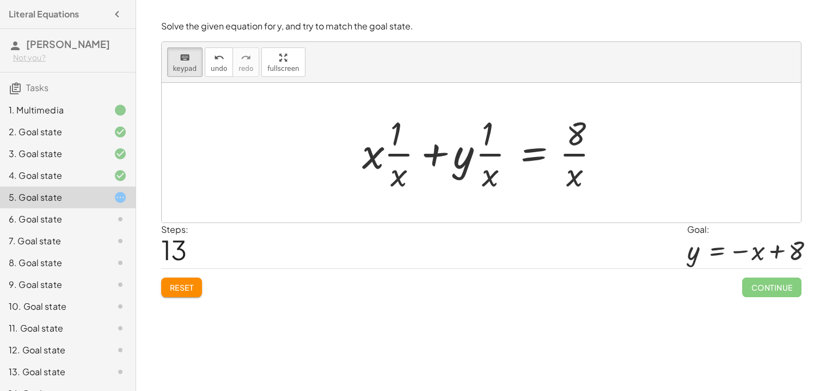
click at [170, 290] on span "Reset" at bounding box center [182, 287] width 24 height 10
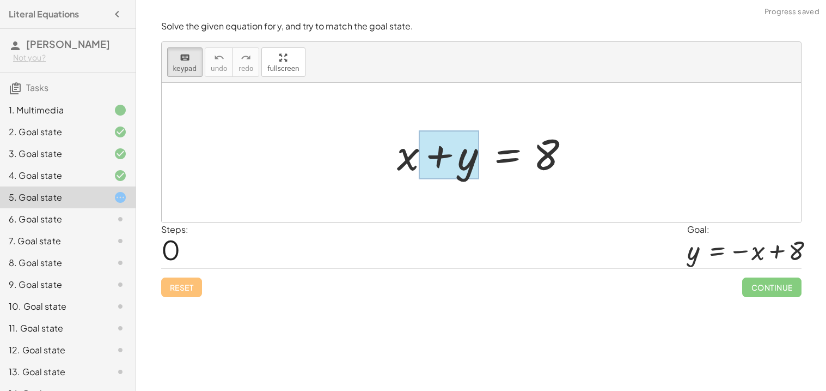
click at [453, 155] on div at bounding box center [448, 155] width 61 height 48
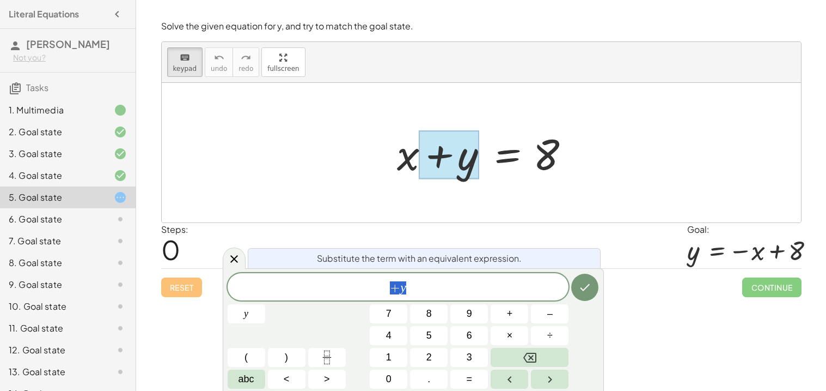
click at [574, 166] on div at bounding box center [486, 153] width 188 height 56
click at [525, 157] on div at bounding box center [486, 153] width 188 height 56
click at [509, 154] on div at bounding box center [486, 153] width 188 height 56
click at [579, 284] on icon "Done" at bounding box center [585, 287] width 13 height 13
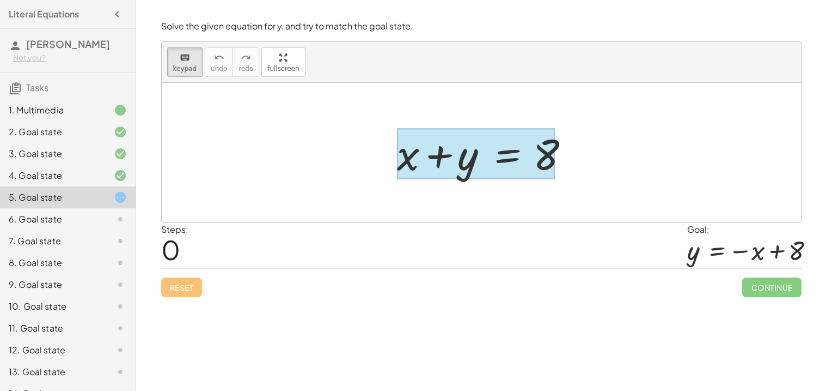
click at [500, 161] on div at bounding box center [476, 154] width 158 height 51
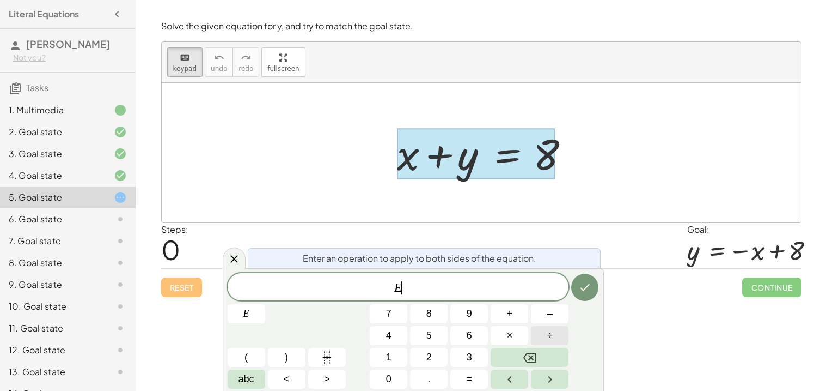
click at [537, 333] on button "÷" at bounding box center [550, 335] width 38 height 19
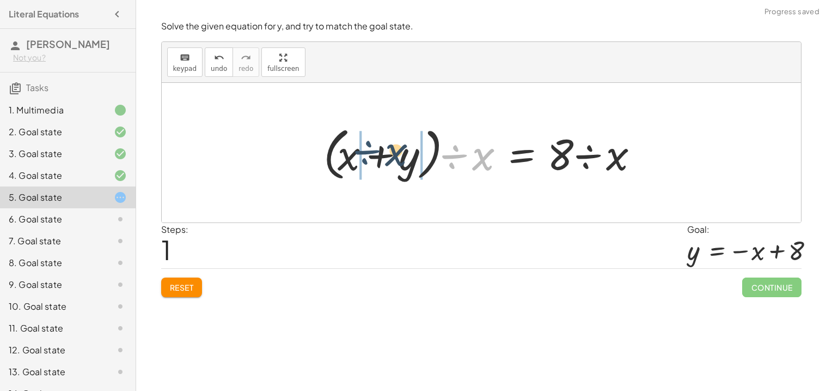
drag, startPoint x: 455, startPoint y: 154, endPoint x: 345, endPoint y: 149, distance: 109.6
click at [345, 149] on div at bounding box center [485, 152] width 334 height 63
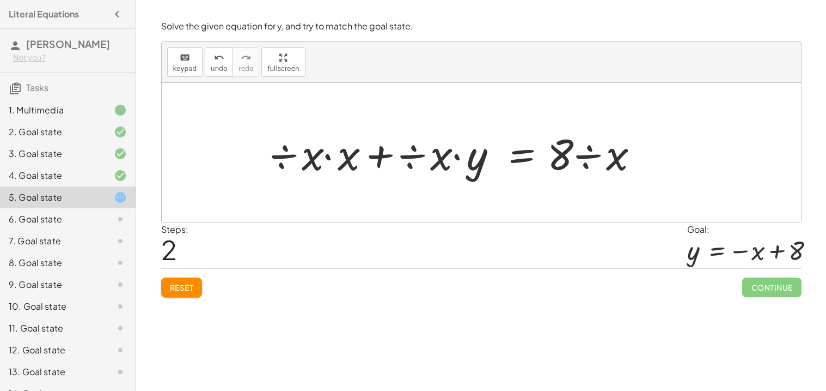
click at [325, 156] on div at bounding box center [461, 153] width 382 height 56
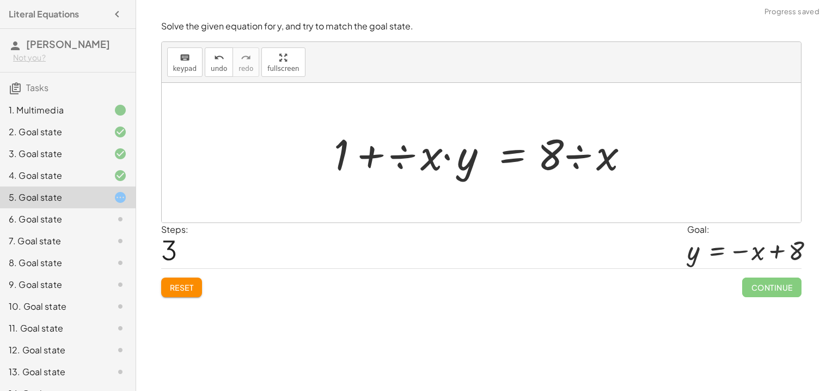
click at [450, 157] on div at bounding box center [485, 153] width 315 height 56
click at [410, 160] on div at bounding box center [485, 153] width 315 height 56
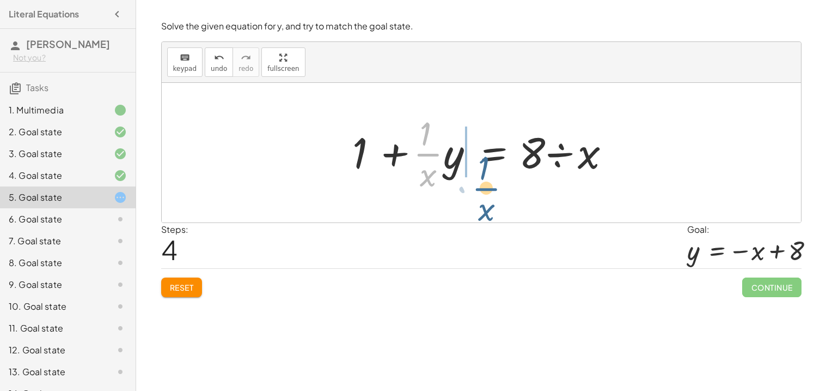
drag, startPoint x: 426, startPoint y: 156, endPoint x: 485, endPoint y: 208, distance: 78.4
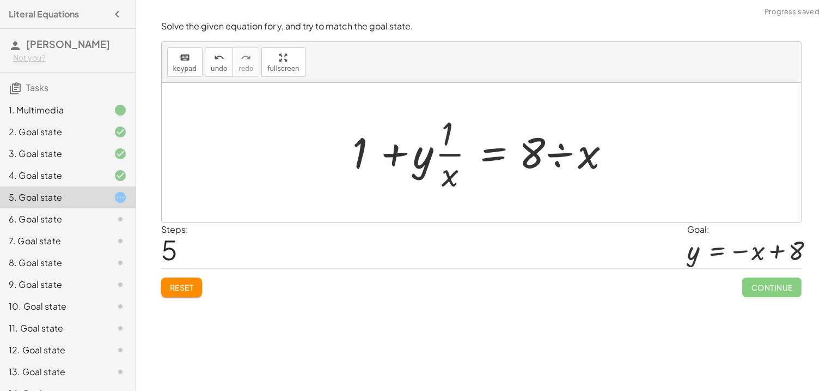
click at [426, 156] on div at bounding box center [485, 153] width 277 height 84
drag, startPoint x: 426, startPoint y: 156, endPoint x: 474, endPoint y: 147, distance: 48.9
click at [474, 147] on div at bounding box center [485, 153] width 277 height 84
click at [386, 151] on div at bounding box center [485, 153] width 277 height 84
drag, startPoint x: 392, startPoint y: 154, endPoint x: 420, endPoint y: 154, distance: 28.3
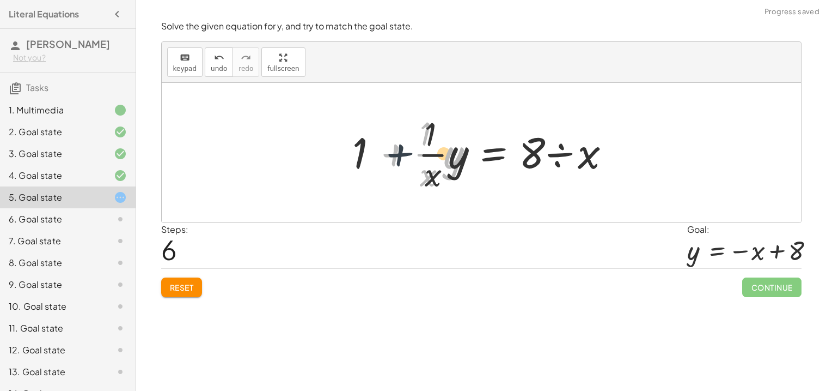
click at [420, 154] on div at bounding box center [485, 153] width 277 height 84
drag, startPoint x: 423, startPoint y: 154, endPoint x: 364, endPoint y: 149, distance: 58.5
click at [364, 149] on div at bounding box center [485, 153] width 277 height 84
click at [398, 149] on div at bounding box center [485, 153] width 277 height 84
drag, startPoint x: 356, startPoint y: 149, endPoint x: 415, endPoint y: 150, distance: 58.8
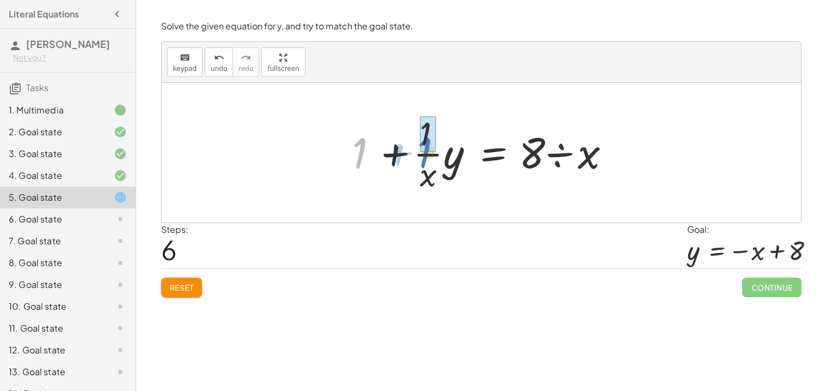
click at [415, 150] on div at bounding box center [485, 153] width 277 height 84
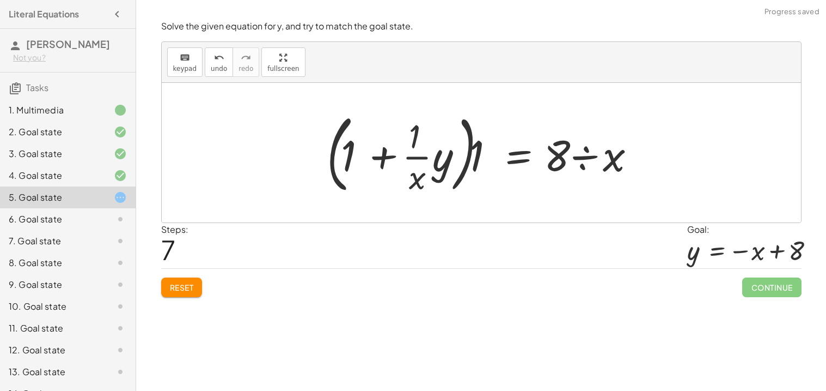
click at [393, 150] on div at bounding box center [485, 152] width 328 height 90
drag, startPoint x: 428, startPoint y: 162, endPoint x: 423, endPoint y: 151, distance: 12.2
click at [423, 151] on div at bounding box center [485, 152] width 328 height 90
drag, startPoint x: 423, startPoint y: 151, endPoint x: 367, endPoint y: 149, distance: 56.2
click at [367, 149] on div at bounding box center [485, 152] width 328 height 90
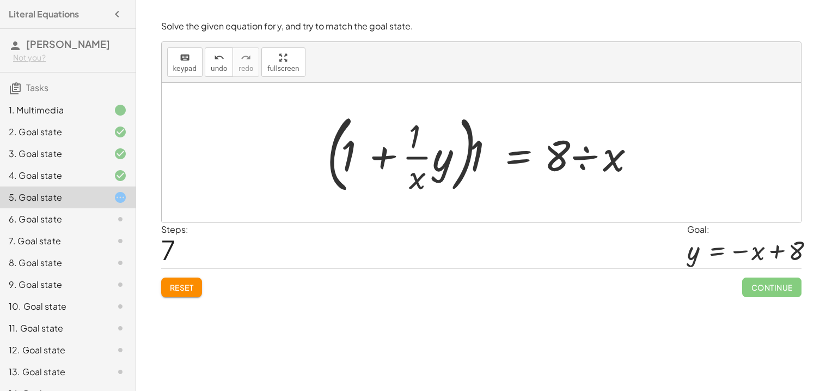
click at [489, 153] on div at bounding box center [485, 152] width 328 height 90
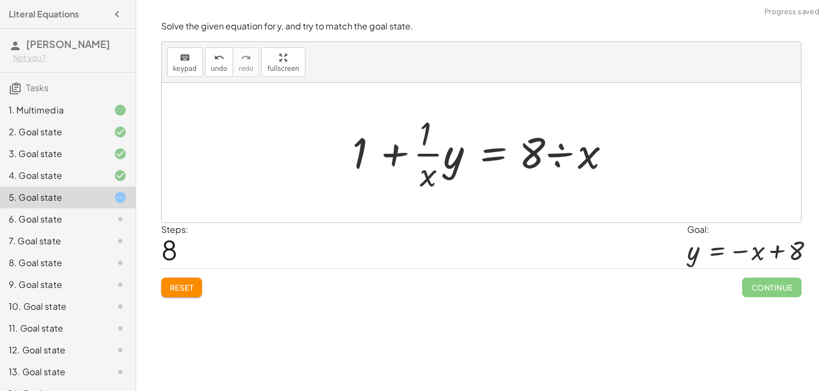
click at [441, 163] on div at bounding box center [485, 153] width 277 height 84
click at [450, 159] on div at bounding box center [485, 153] width 277 height 84
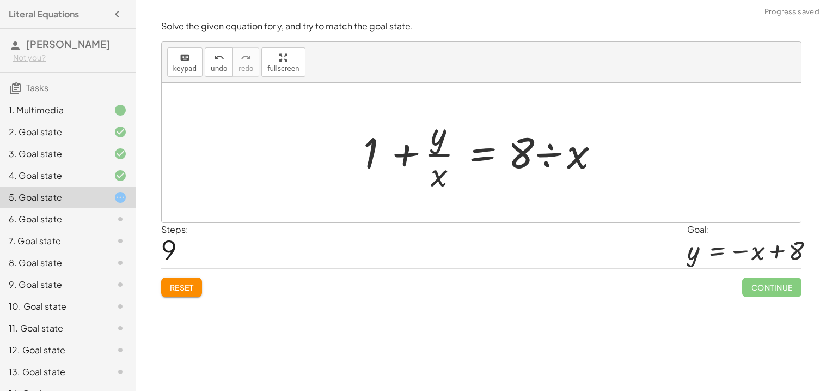
click at [431, 167] on div at bounding box center [485, 153] width 255 height 84
click at [436, 148] on div at bounding box center [485, 153] width 255 height 84
click at [545, 154] on div at bounding box center [485, 153] width 255 height 84
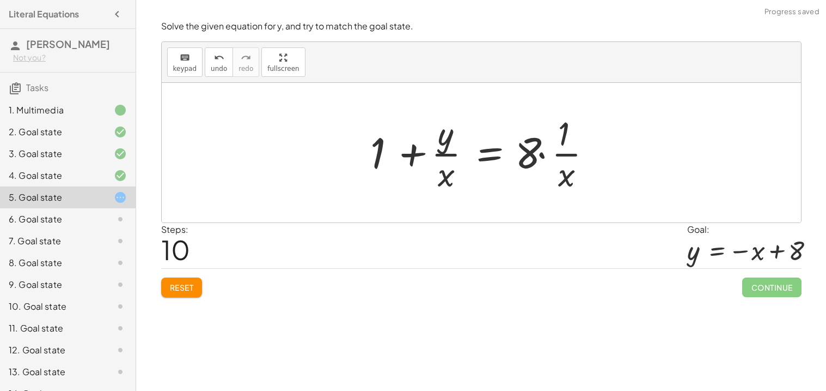
click at [545, 152] on div at bounding box center [486, 153] width 242 height 84
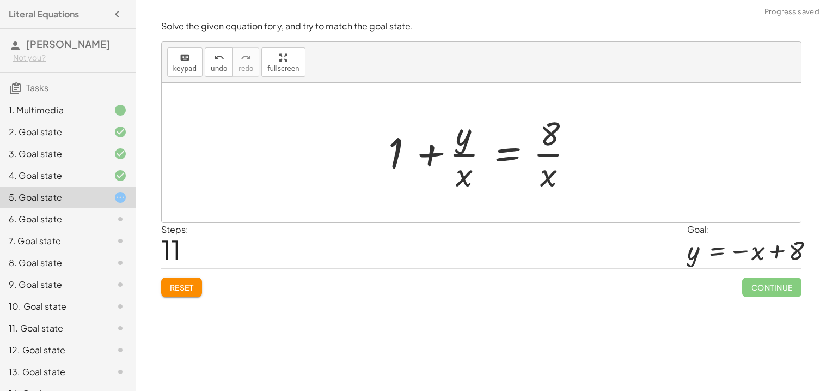
click at [549, 159] on div at bounding box center [485, 153] width 205 height 84
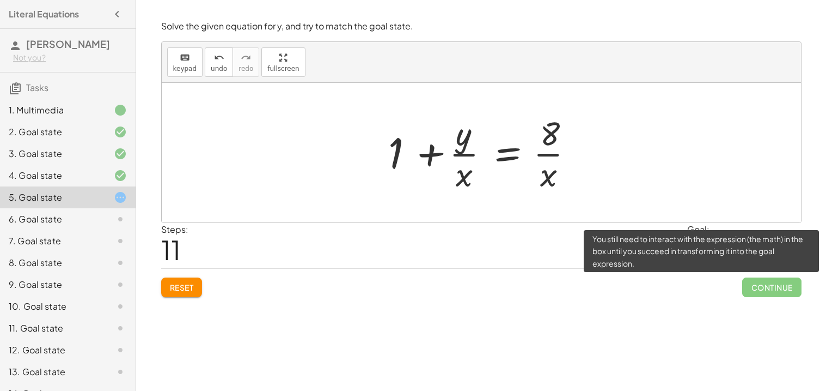
click at [754, 281] on span "Continue" at bounding box center [771, 287] width 59 height 20
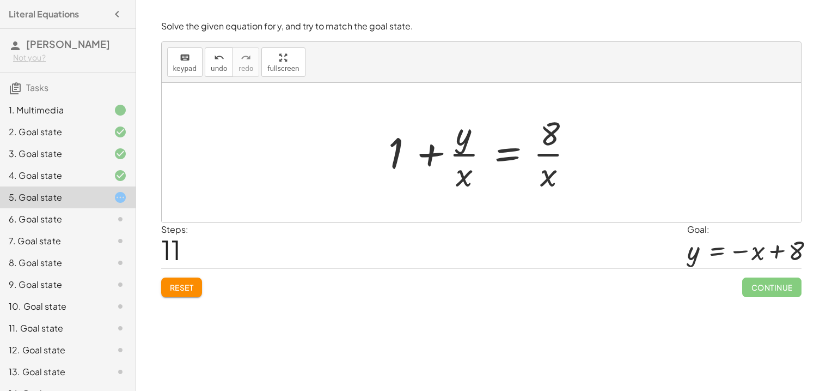
click at [396, 150] on div at bounding box center [485, 153] width 205 height 84
click at [506, 157] on div at bounding box center [485, 153] width 205 height 84
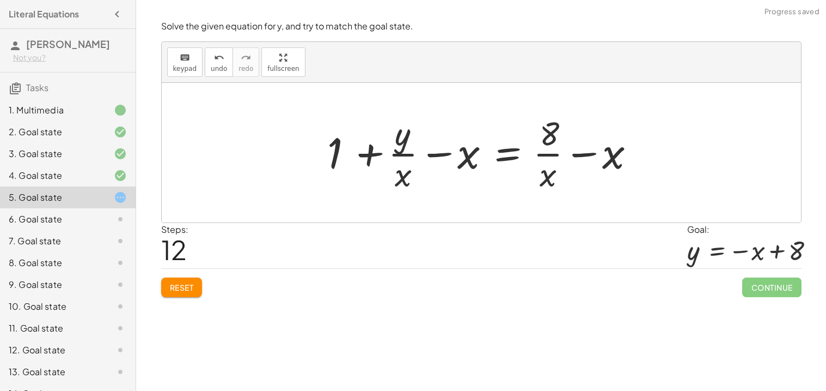
click at [462, 167] on div at bounding box center [485, 153] width 327 height 84
click at [449, 153] on div at bounding box center [485, 153] width 327 height 84
drag, startPoint x: 338, startPoint y: 153, endPoint x: 436, endPoint y: 154, distance: 97.5
click at [436, 154] on div at bounding box center [485, 153] width 327 height 84
click at [401, 149] on div at bounding box center [485, 153] width 327 height 84
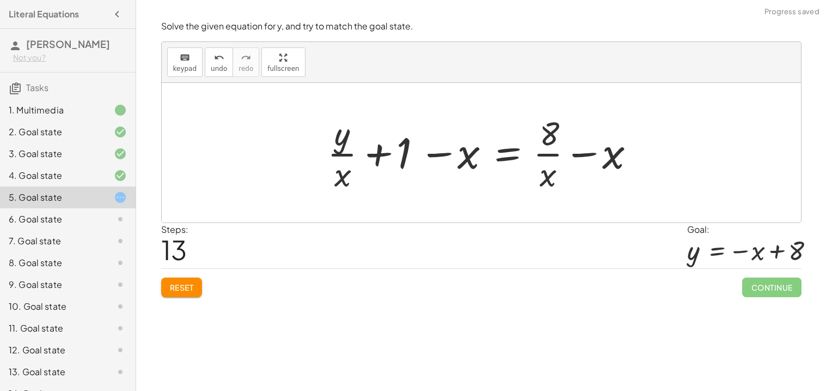
click at [388, 148] on div at bounding box center [485, 153] width 327 height 84
click at [434, 156] on div at bounding box center [485, 153] width 327 height 84
drag, startPoint x: 469, startPoint y: 151, endPoint x: 412, endPoint y: 151, distance: 56.7
click at [412, 151] on div at bounding box center [485, 153] width 327 height 84
click at [191, 285] on span "Reset" at bounding box center [182, 287] width 24 height 10
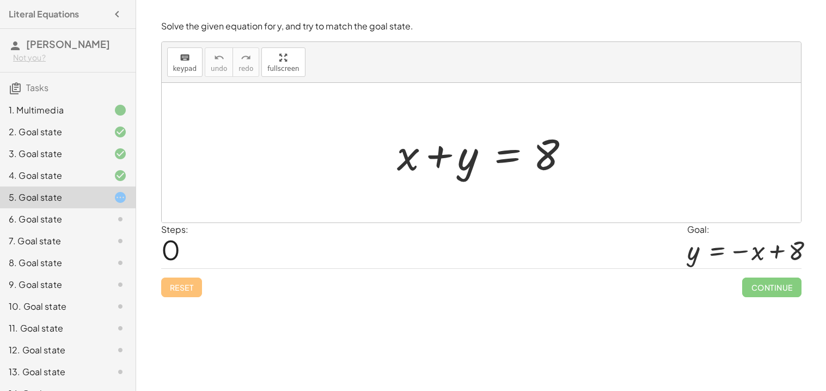
click at [88, 221] on div "6. Goal state" at bounding box center [53, 218] width 88 height 13
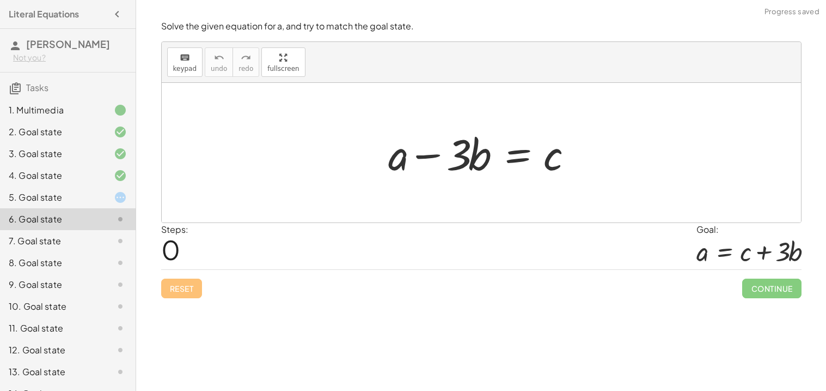
click at [77, 193] on div "5. Goal state" at bounding box center [53, 197] width 88 height 13
